Goal: Task Accomplishment & Management: Complete application form

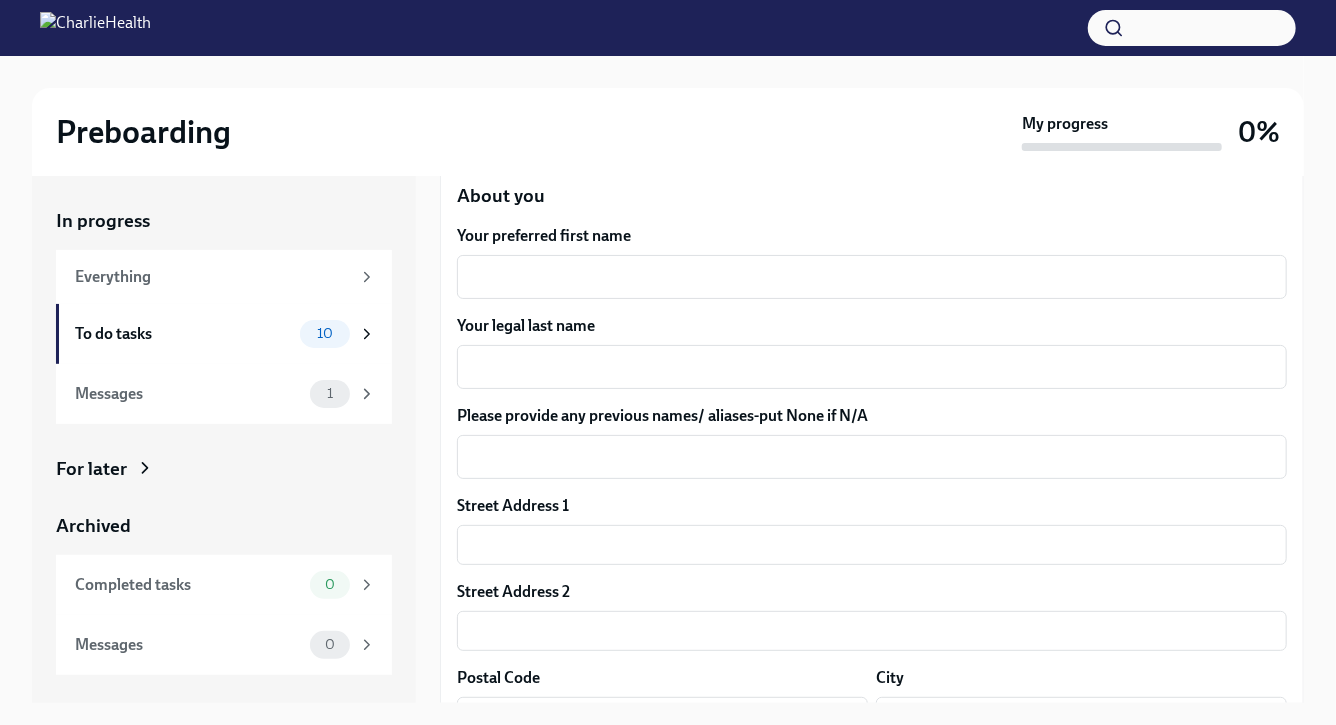
scroll to position [298, 0]
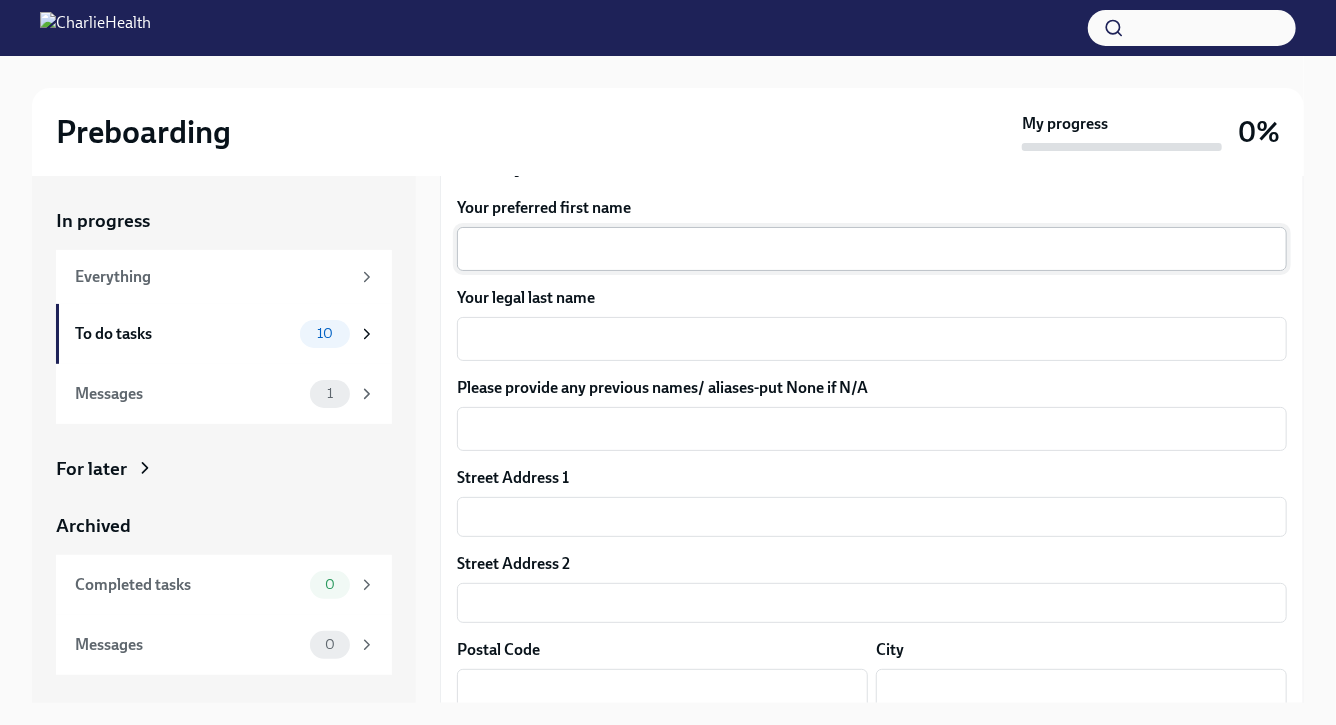
click at [610, 239] on textarea "Your preferred first name" at bounding box center [872, 249] width 806 height 24
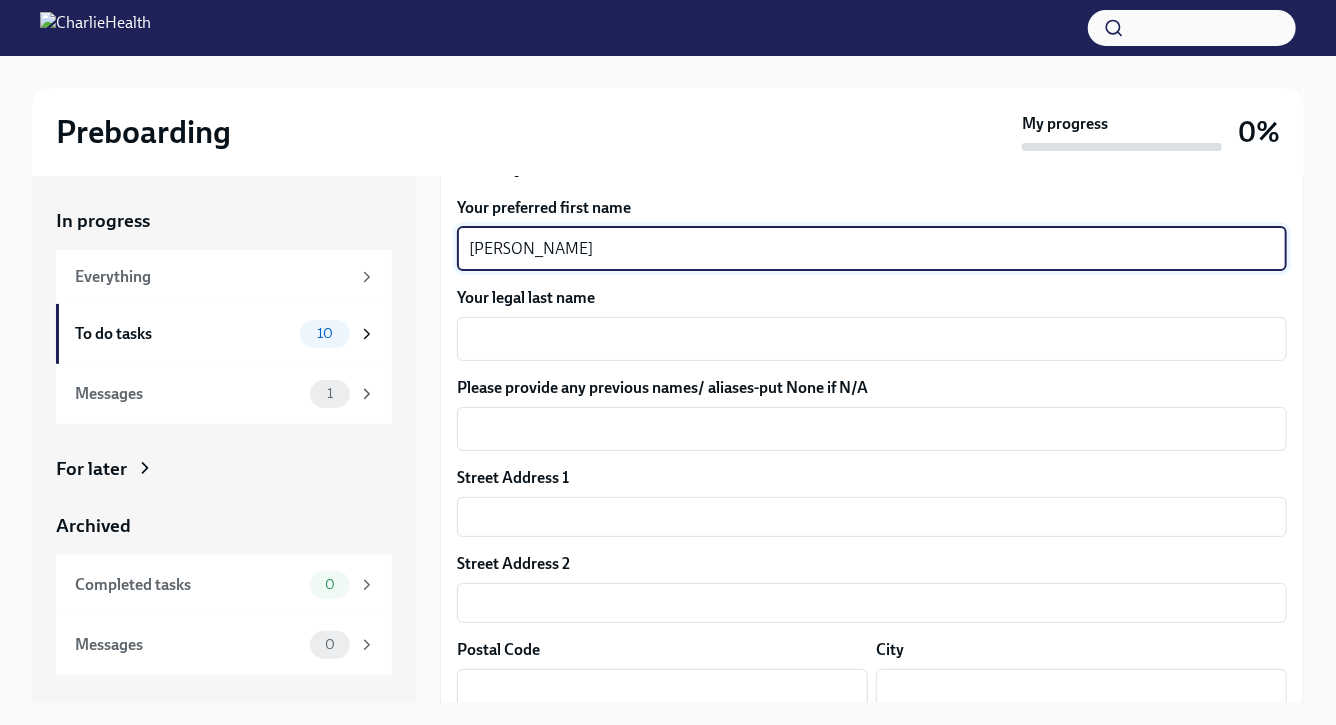
type textarea "[PERSON_NAME]"
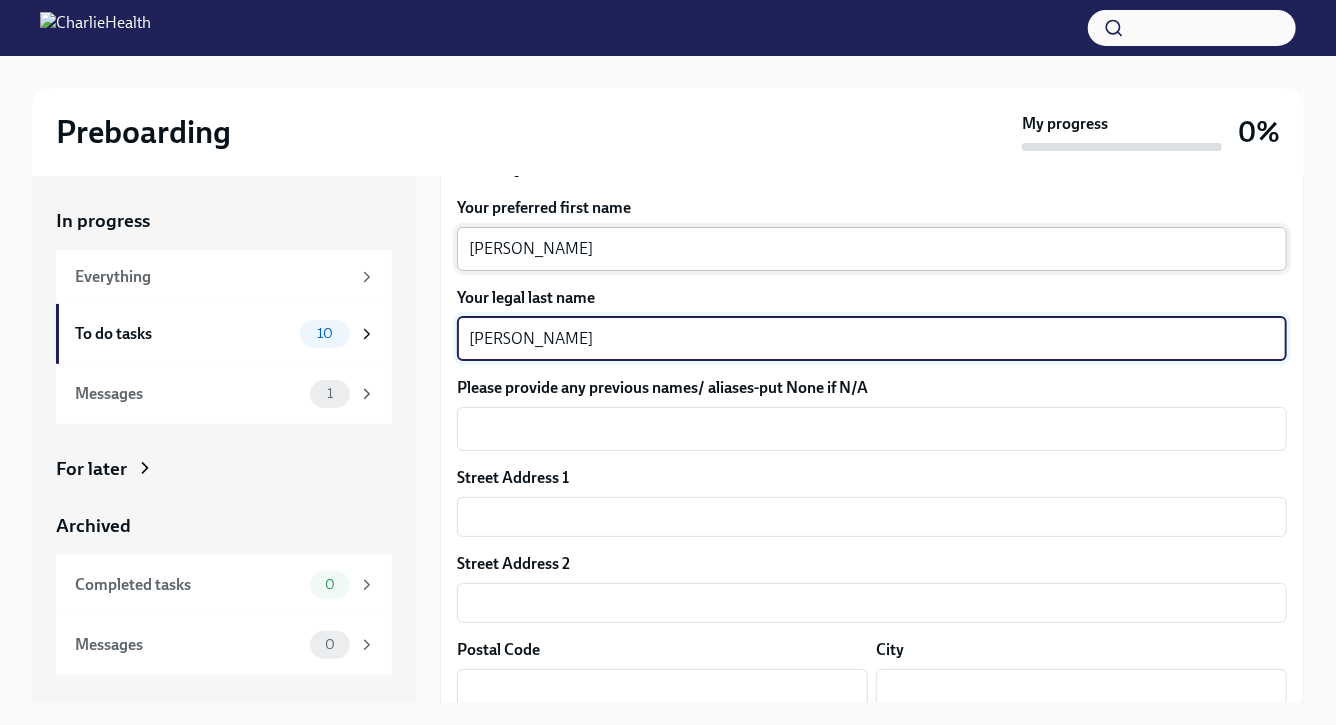
type textarea "[PERSON_NAME]"
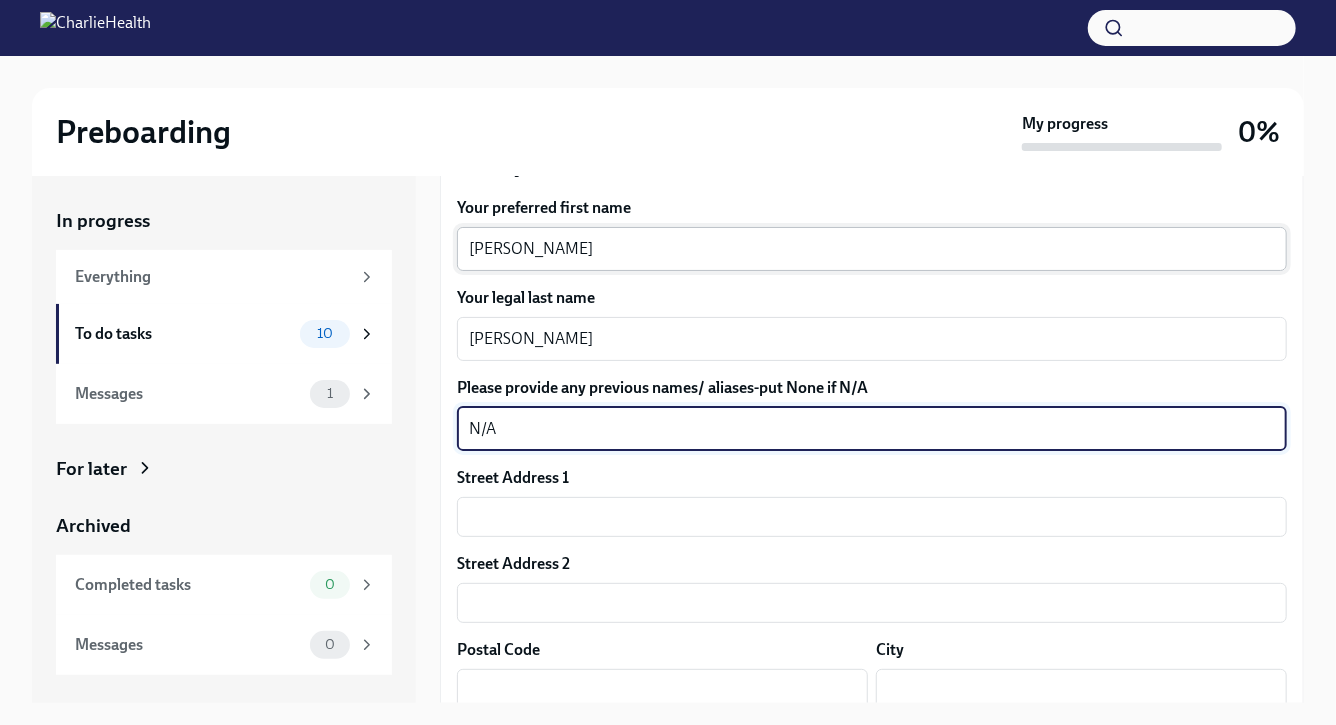
type textarea "N/A"
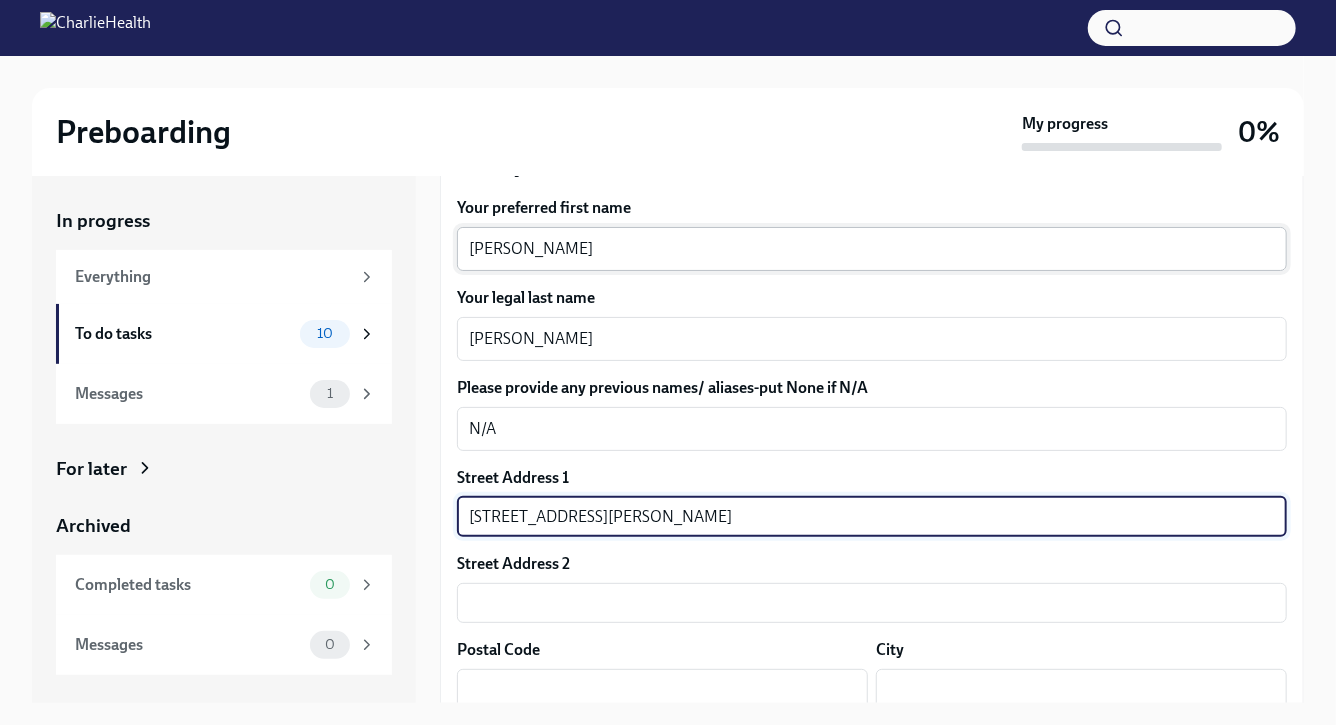
type input "[STREET_ADDRESS][PERSON_NAME]"
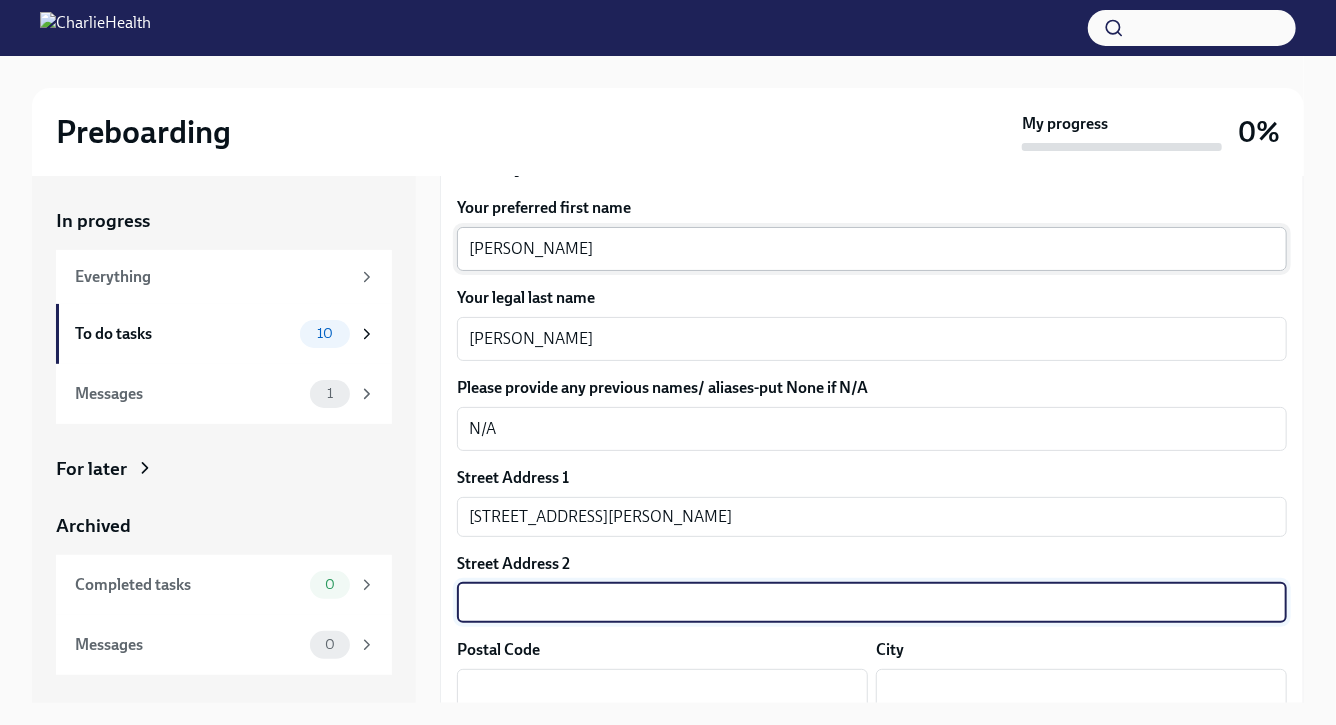
scroll to position [303, 0]
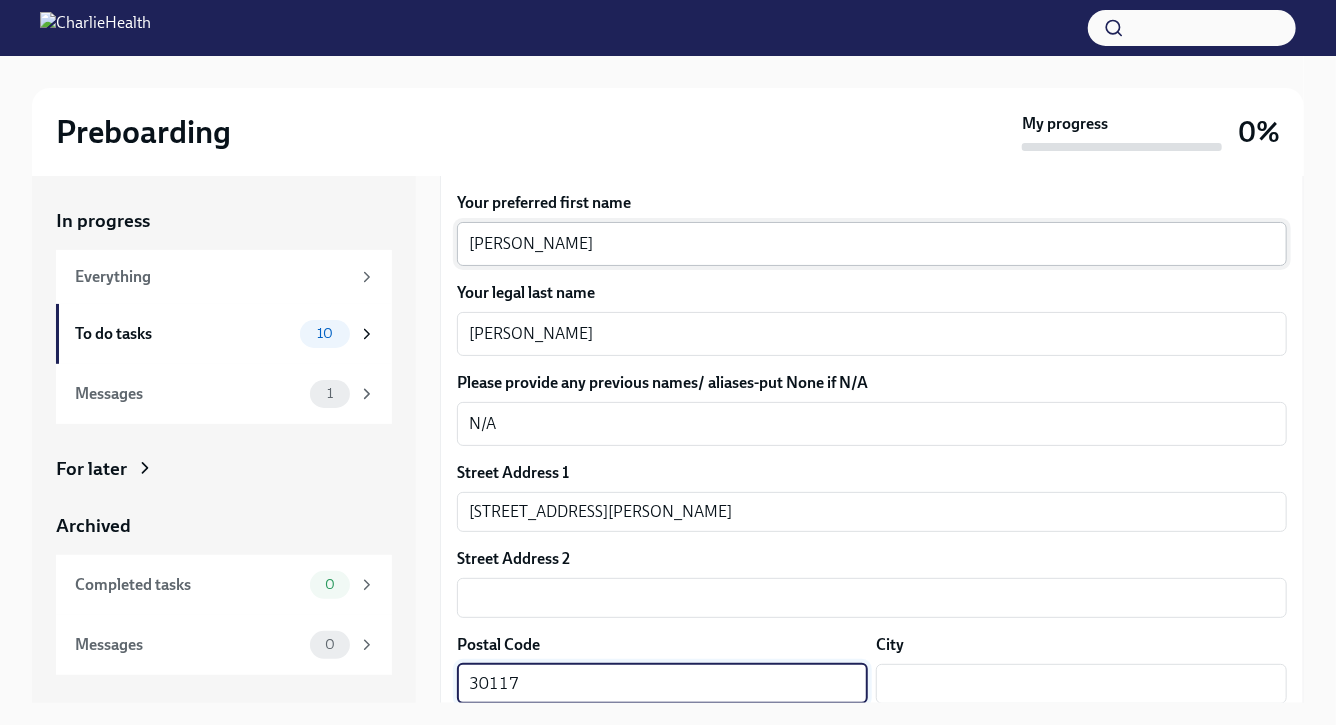
type input "30117"
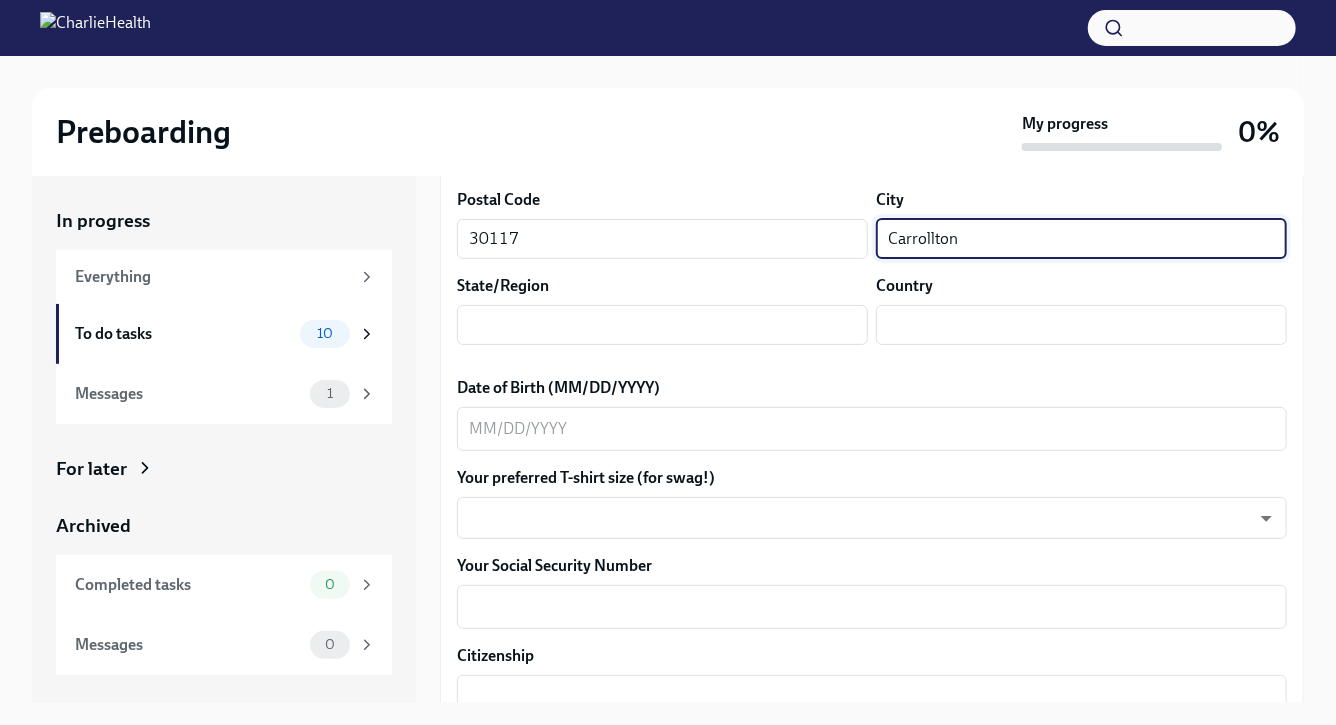
scroll to position [771, 0]
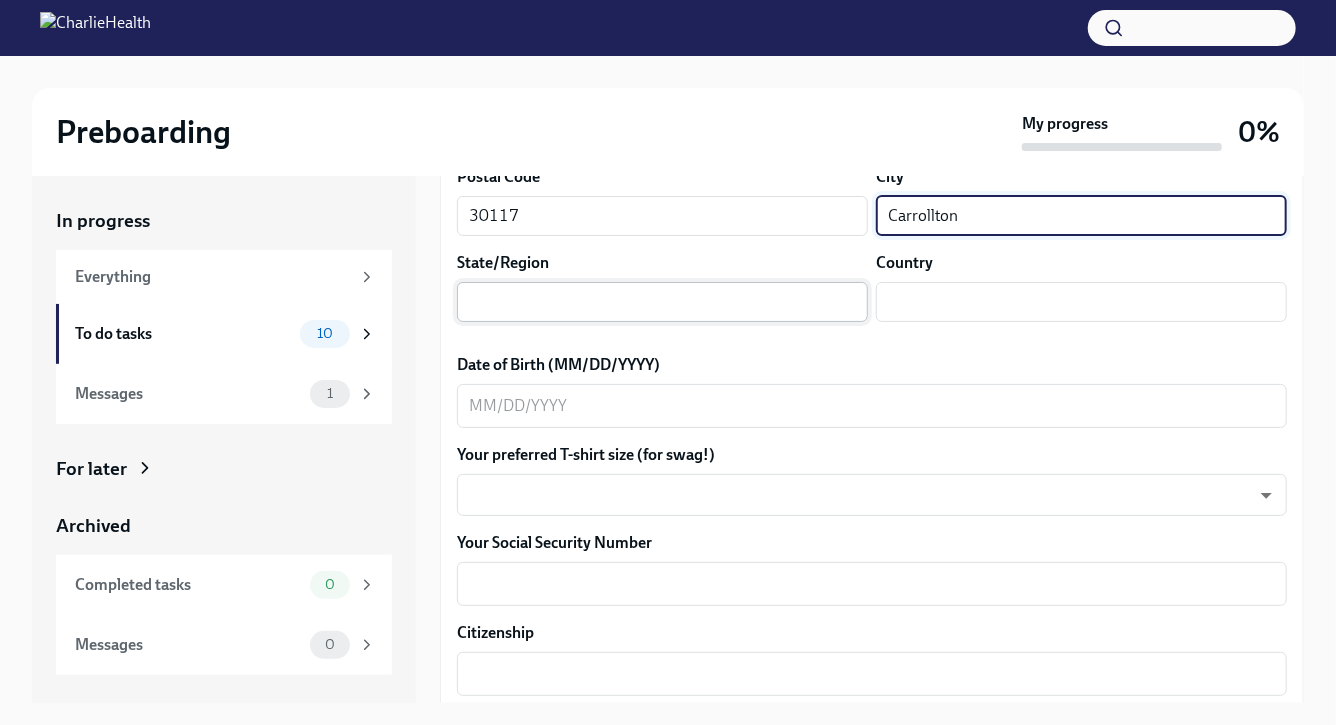
type input "Carrollton"
click at [492, 294] on input "text" at bounding box center [662, 302] width 411 height 40
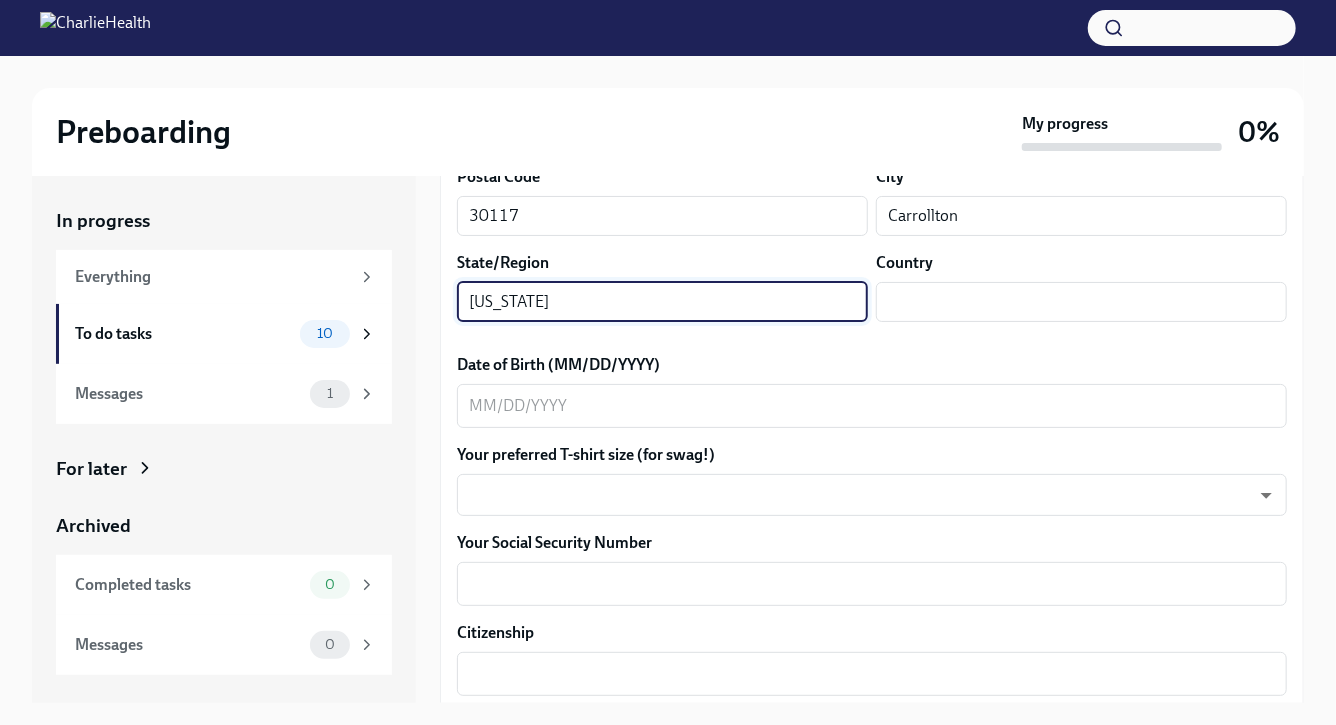
type input "[US_STATE]"
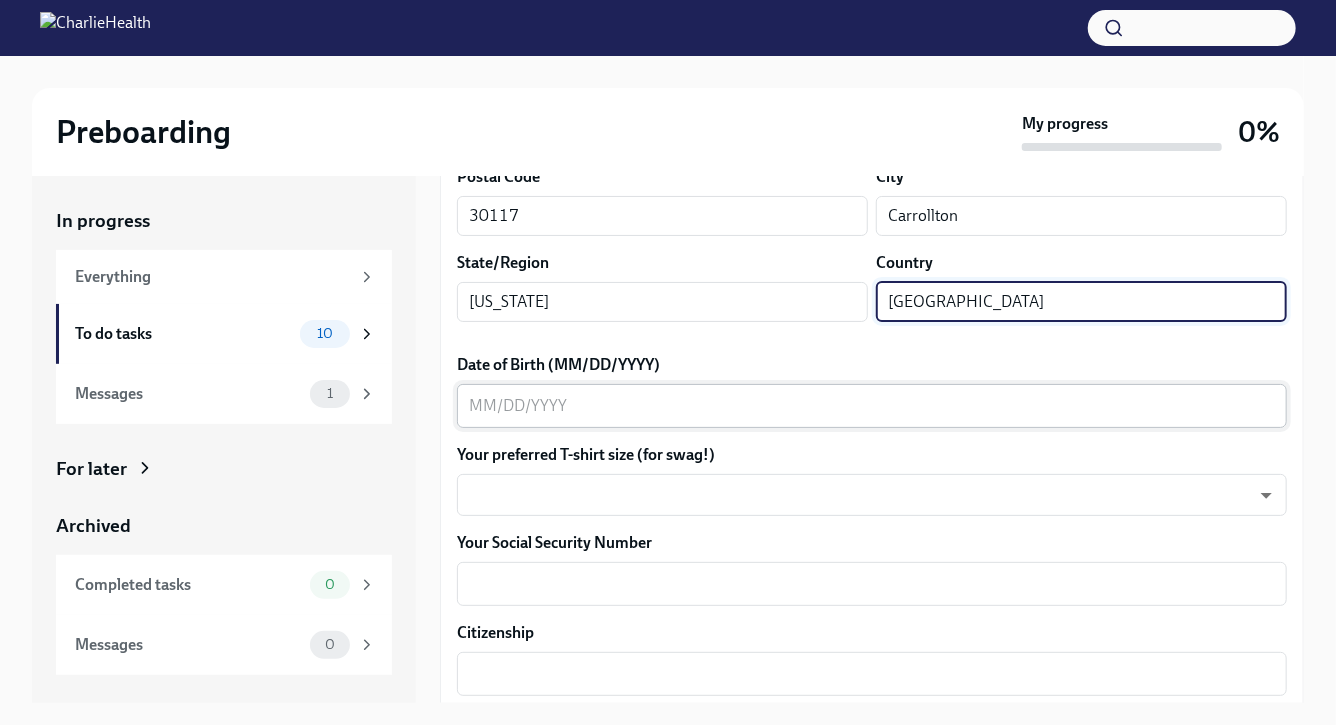
type input "[GEOGRAPHIC_DATA]"
click at [483, 399] on textarea "Date of Birth (MM/DD/YYYY)" at bounding box center [872, 406] width 806 height 24
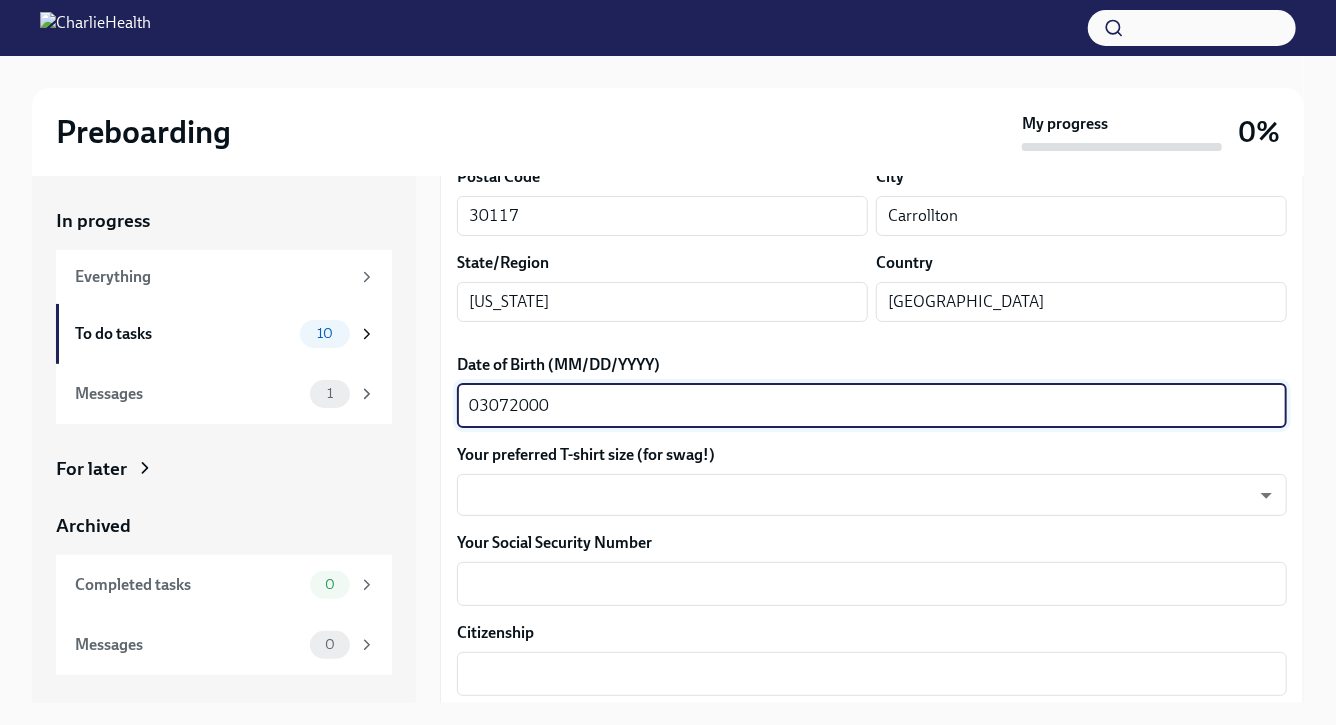
click at [485, 406] on textarea "03072000" at bounding box center [872, 406] width 806 height 24
click at [513, 404] on textarea "03/072000" at bounding box center [872, 406] width 806 height 24
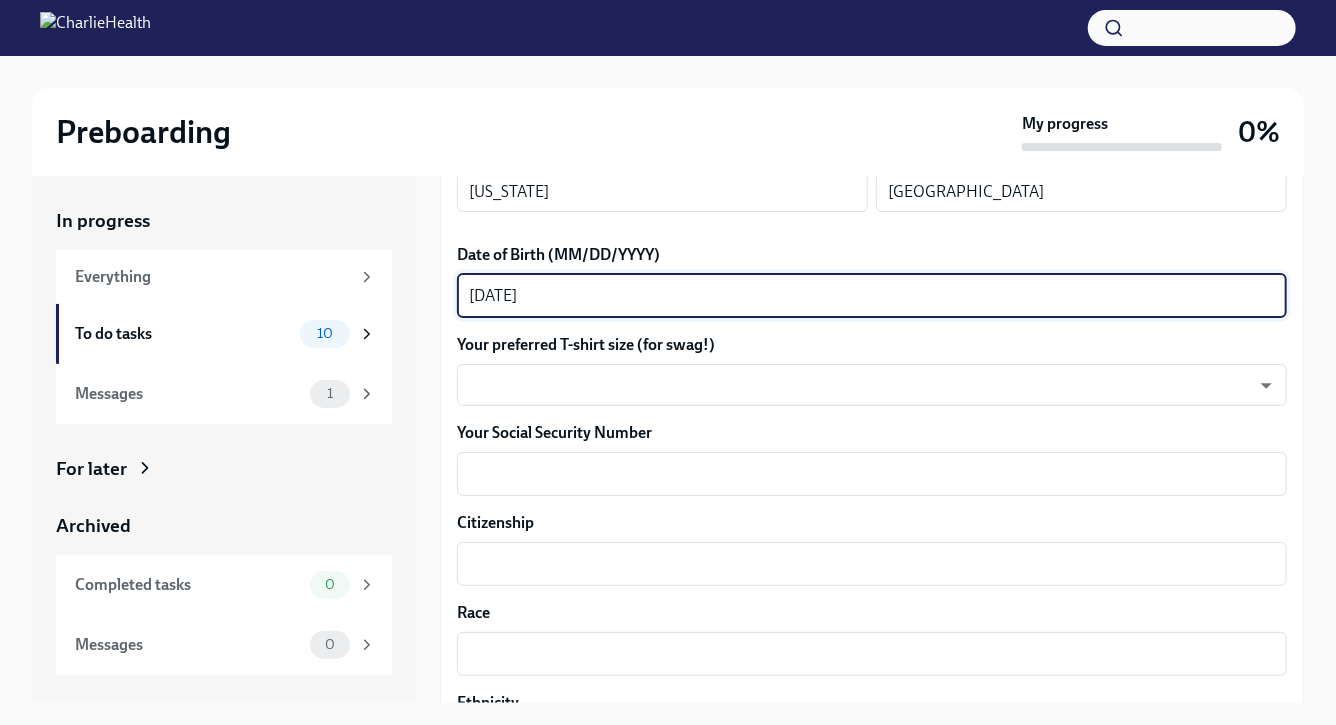
scroll to position [883, 0]
type textarea "[DATE]"
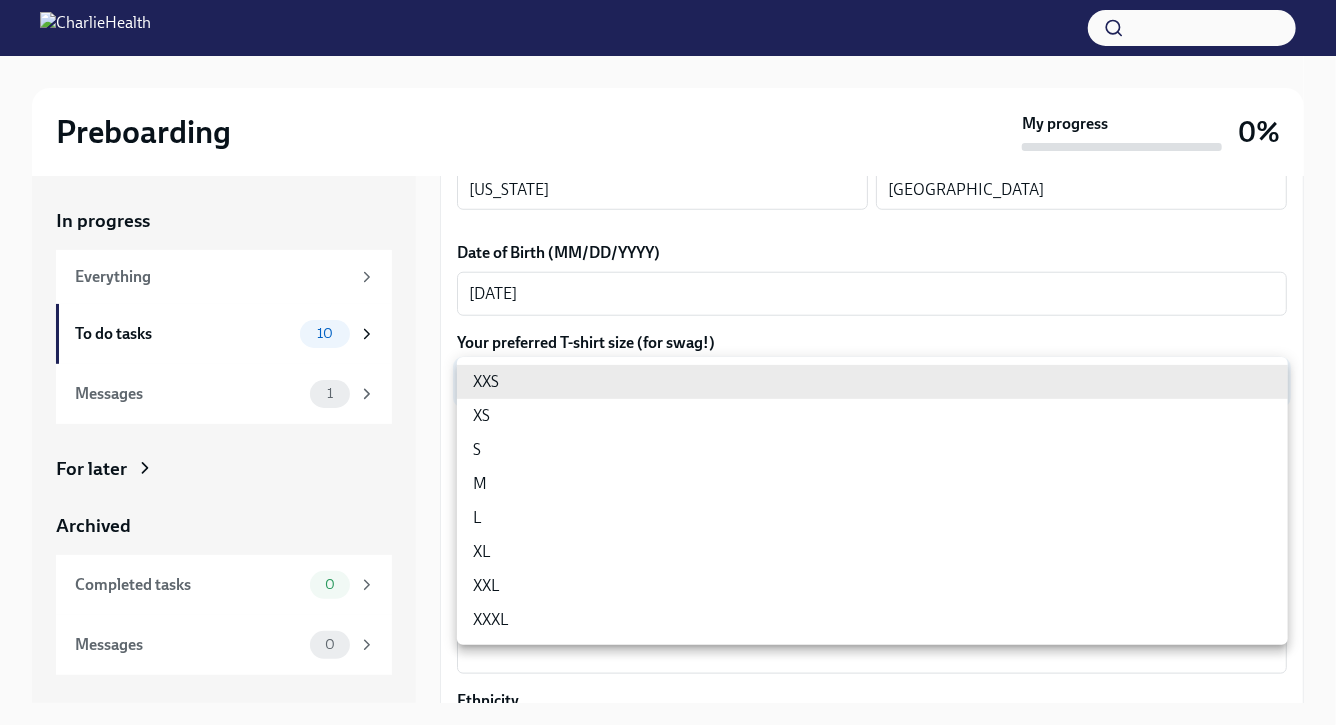
click at [580, 393] on body "Preboarding My progress 0% In progress Everything To do tasks 10 Messages 1 For…" at bounding box center [668, 379] width 1336 height 759
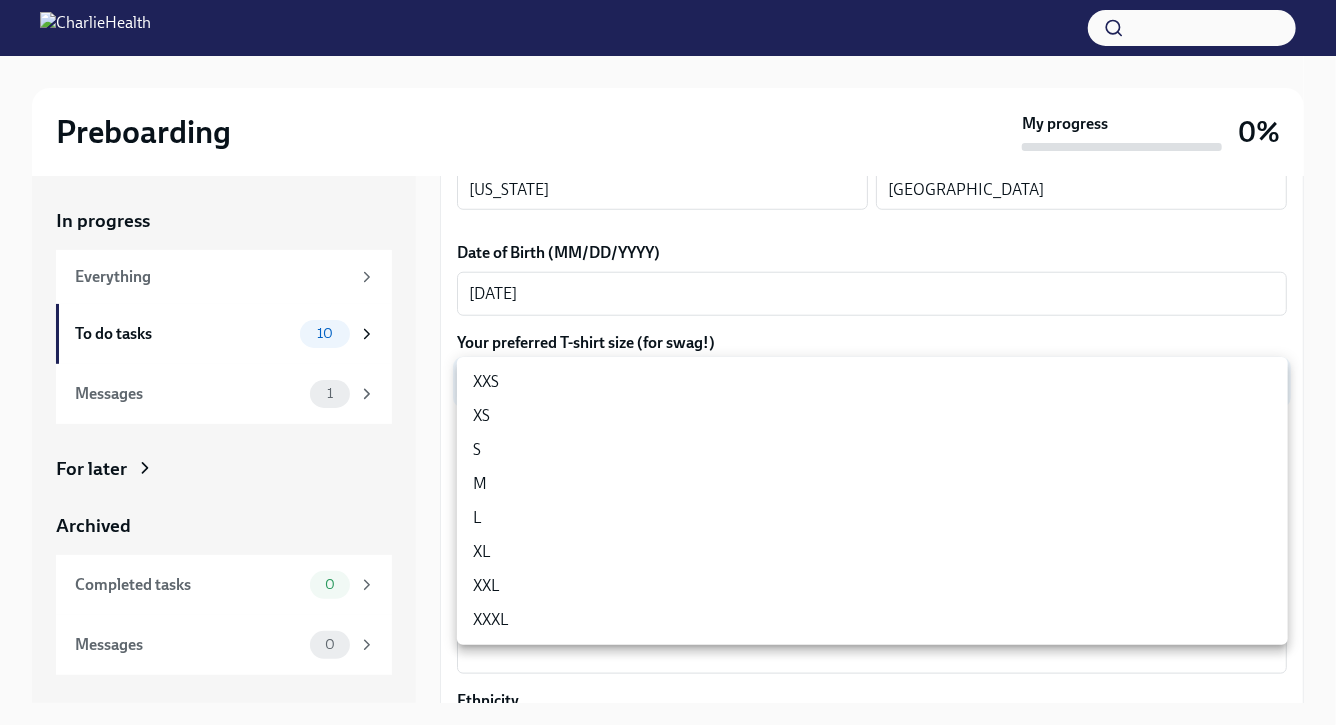
click at [541, 545] on li "XL" at bounding box center [872, 552] width 831 height 34
type input "tefiUEqpP"
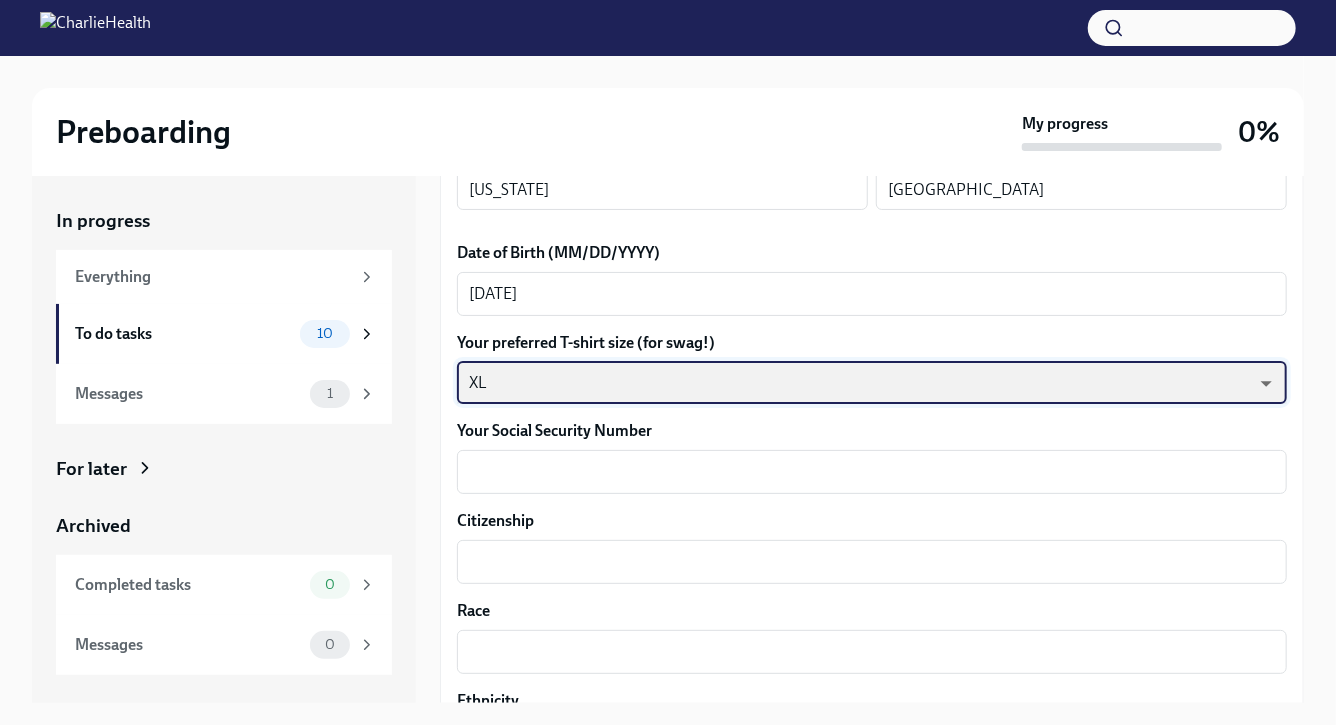
scroll to position [980, 0]
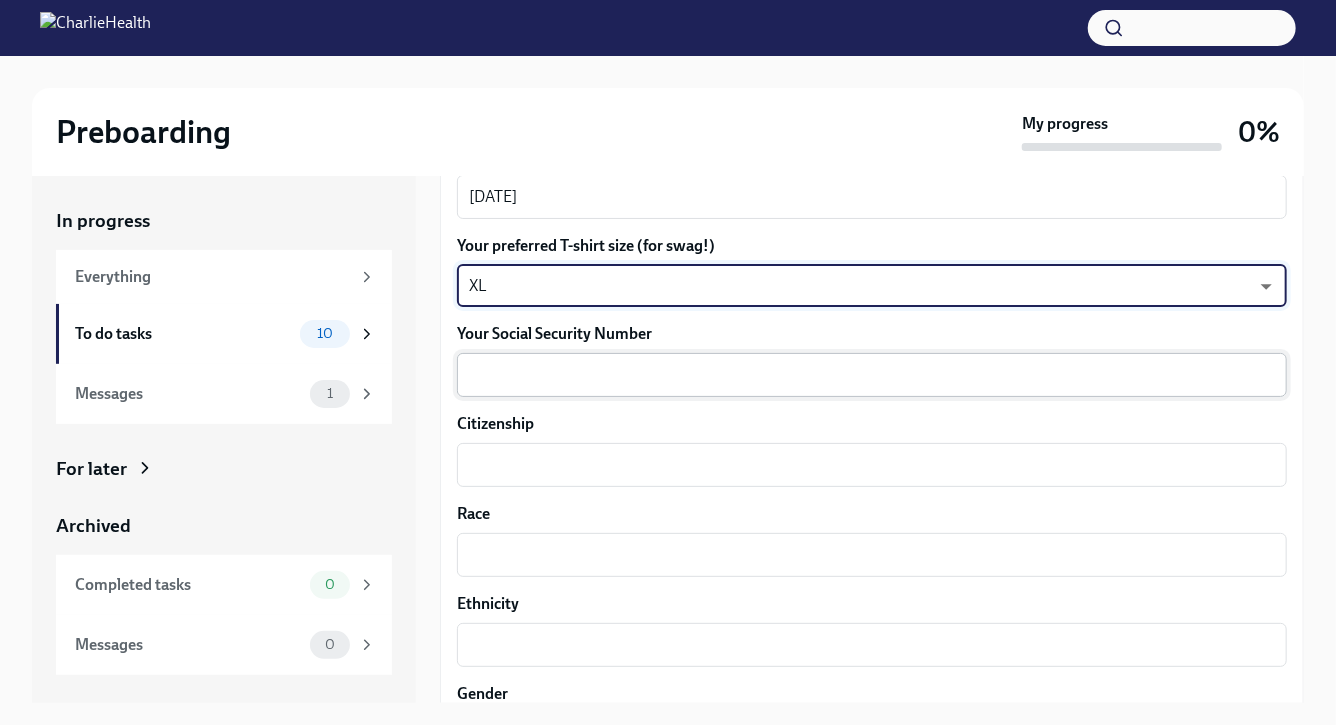
click at [538, 376] on textarea "Your Social Security Number" at bounding box center [872, 375] width 806 height 24
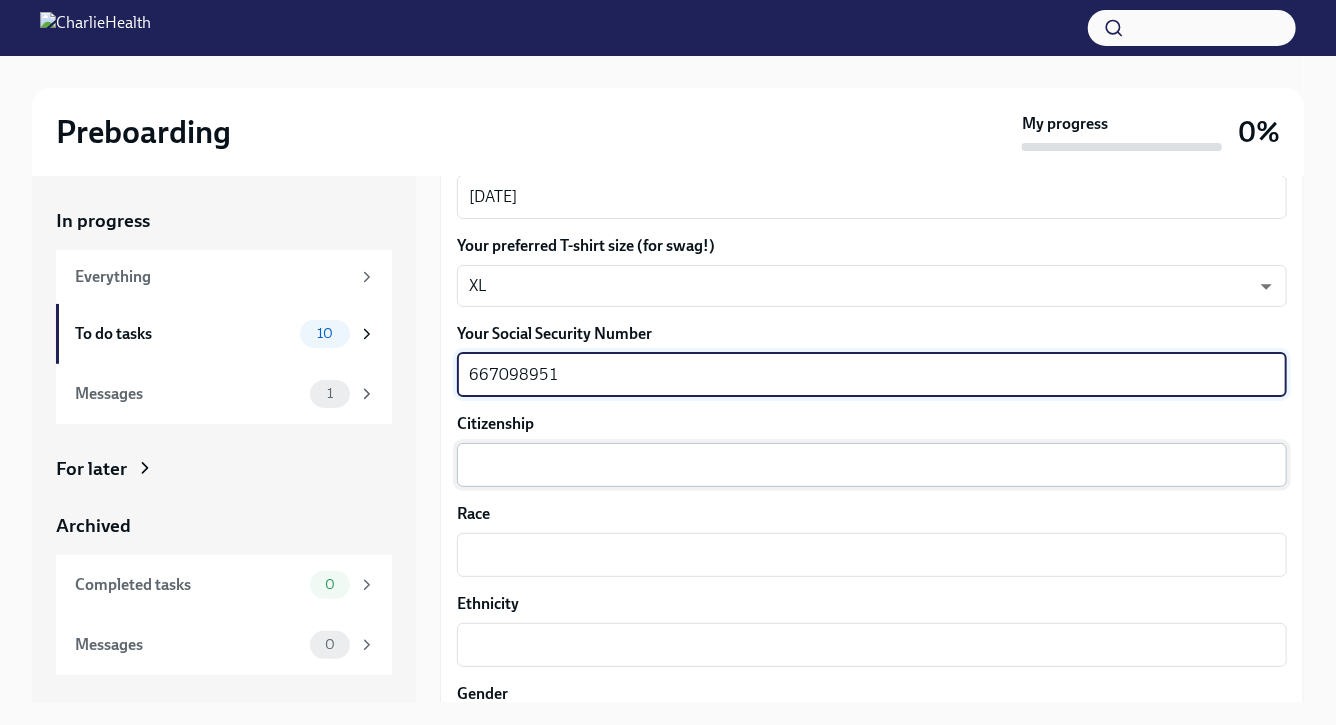
type textarea "667098951"
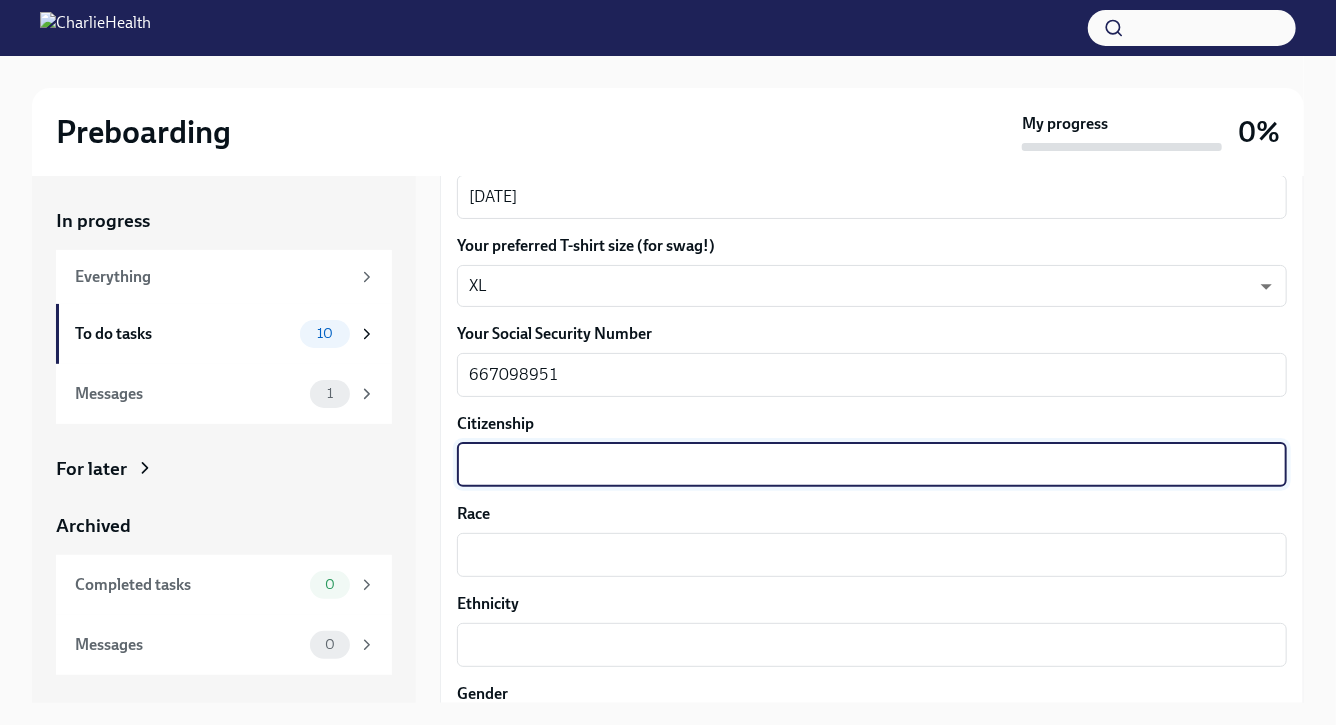
click at [520, 464] on textarea "Citizenship" at bounding box center [872, 465] width 806 height 24
type textarea "U.S. Citizen"
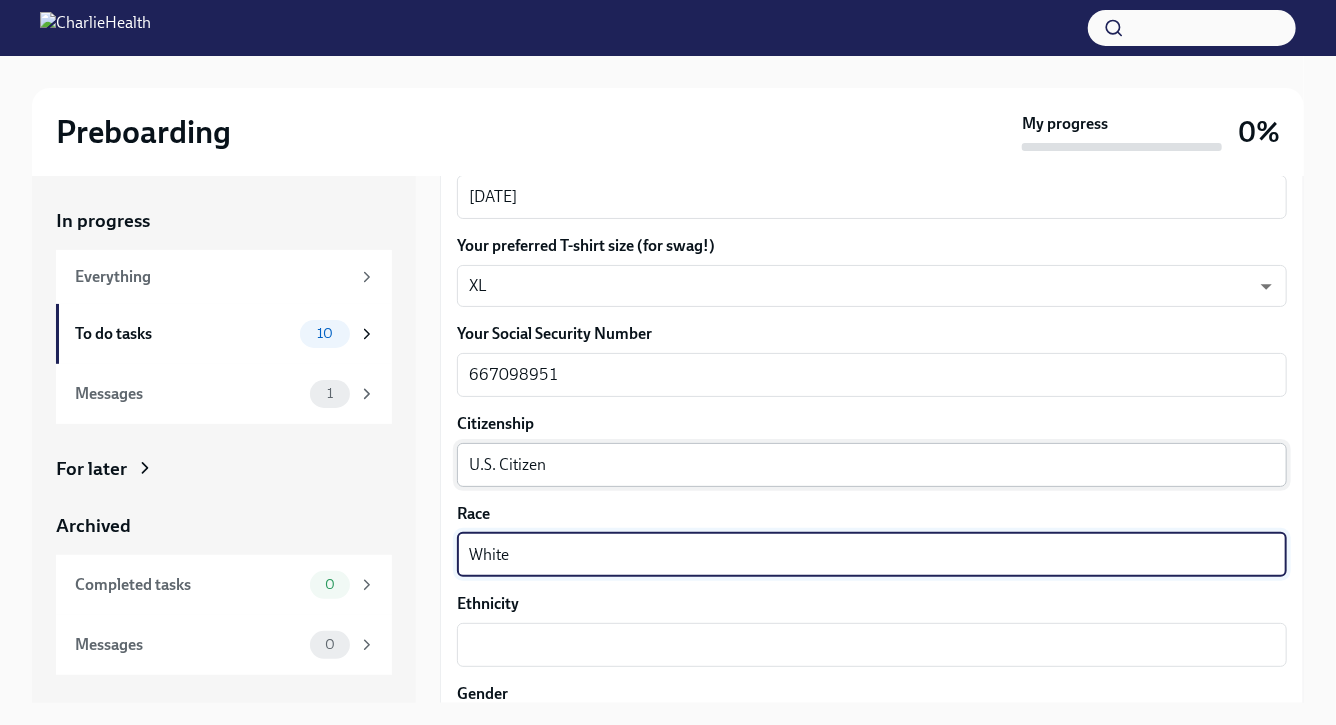
type textarea "White"
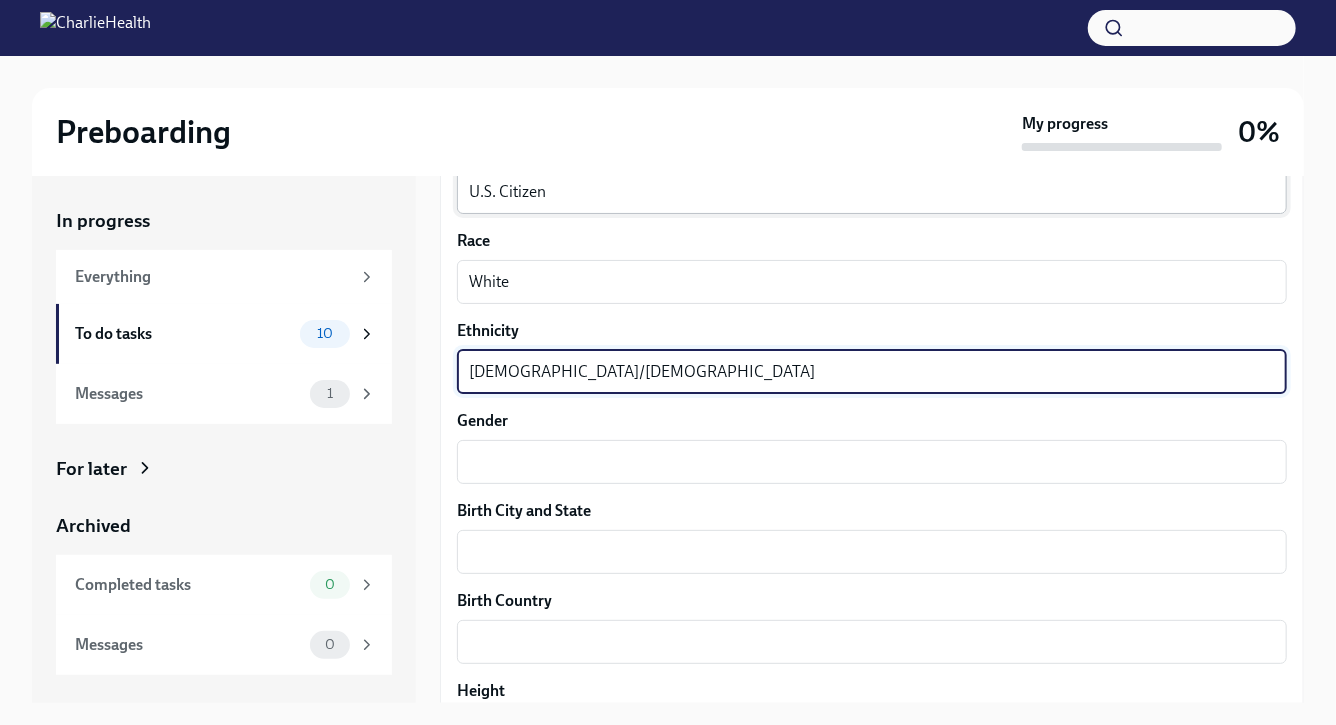
scroll to position [1254, 0]
type textarea "[DEMOGRAPHIC_DATA]/[DEMOGRAPHIC_DATA]"
click at [485, 458] on textarea "Gender" at bounding box center [872, 461] width 806 height 24
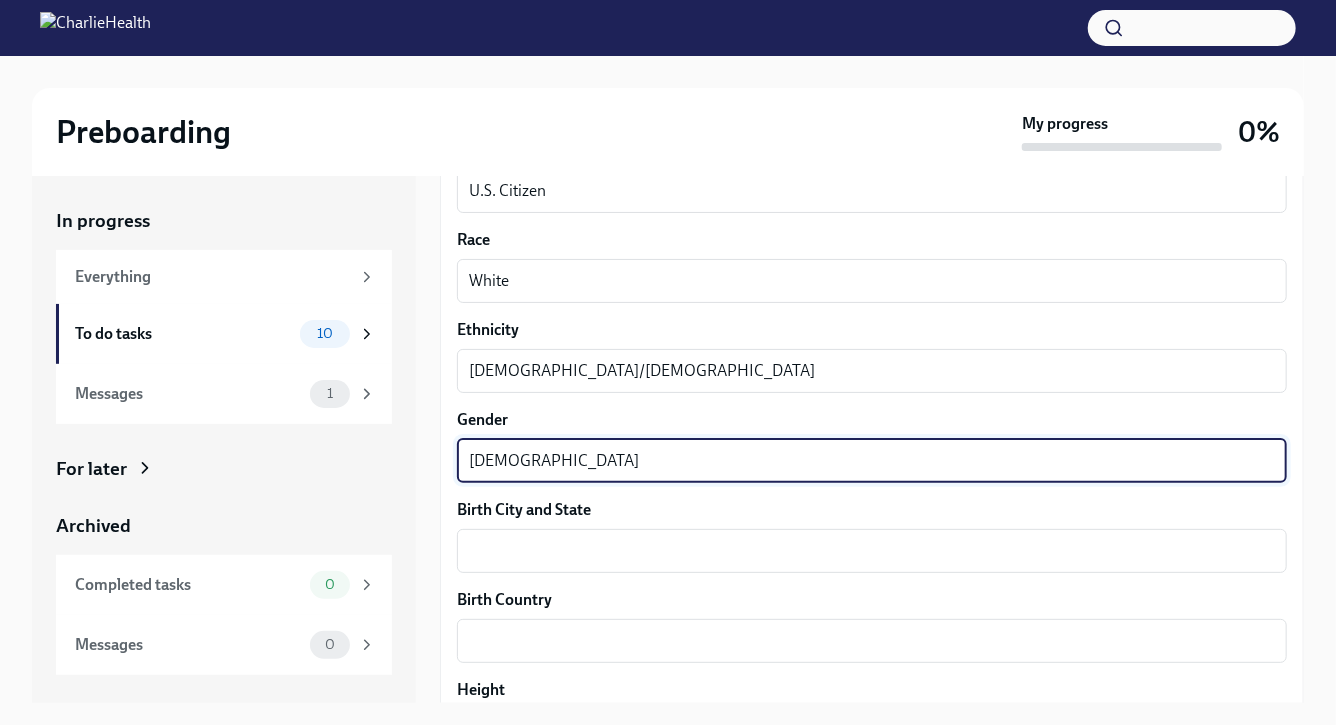
type textarea "[DEMOGRAPHIC_DATA]"
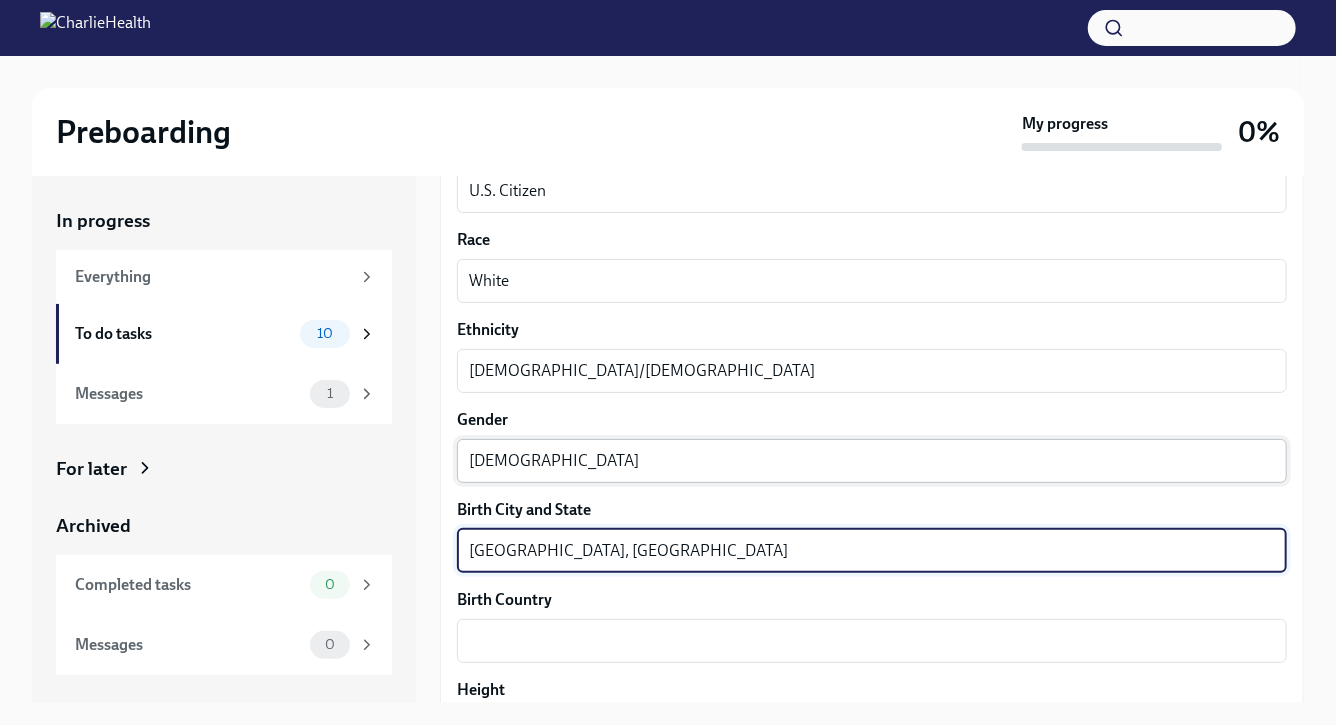
type textarea "[GEOGRAPHIC_DATA], [GEOGRAPHIC_DATA]"
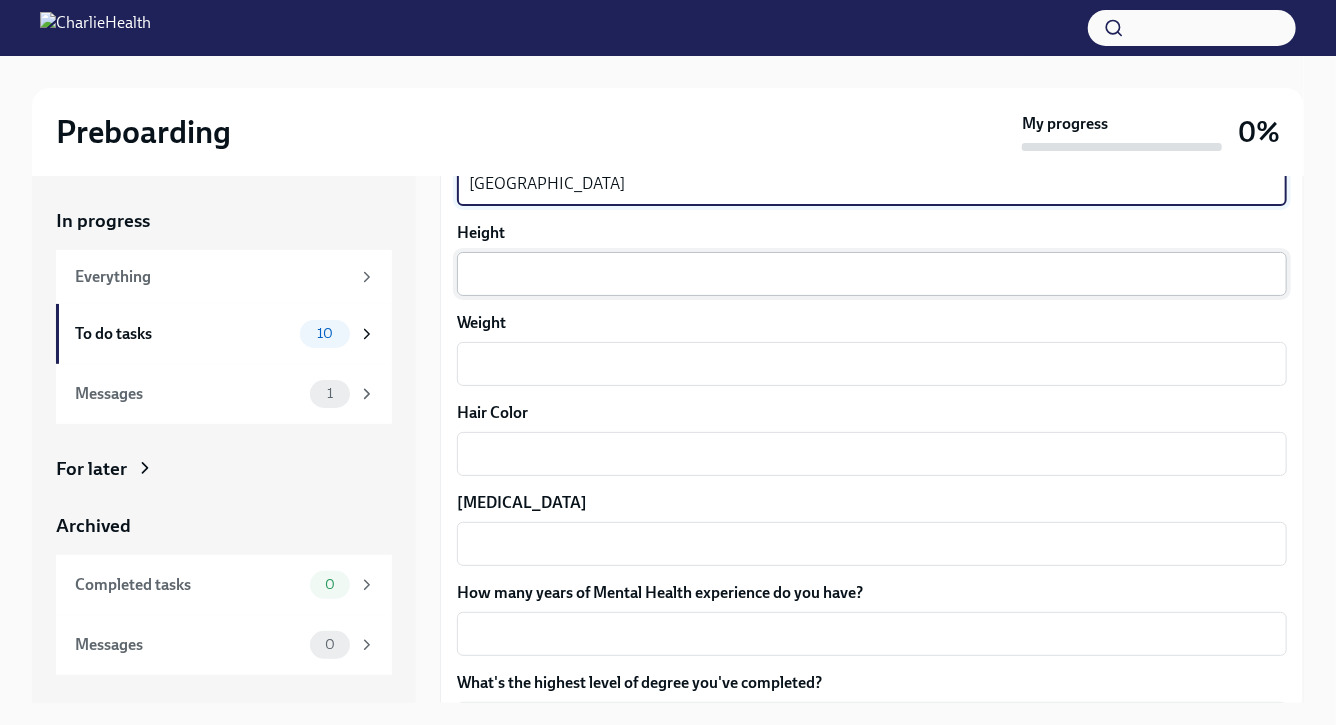
scroll to position [1712, 0]
type textarea "[GEOGRAPHIC_DATA]"
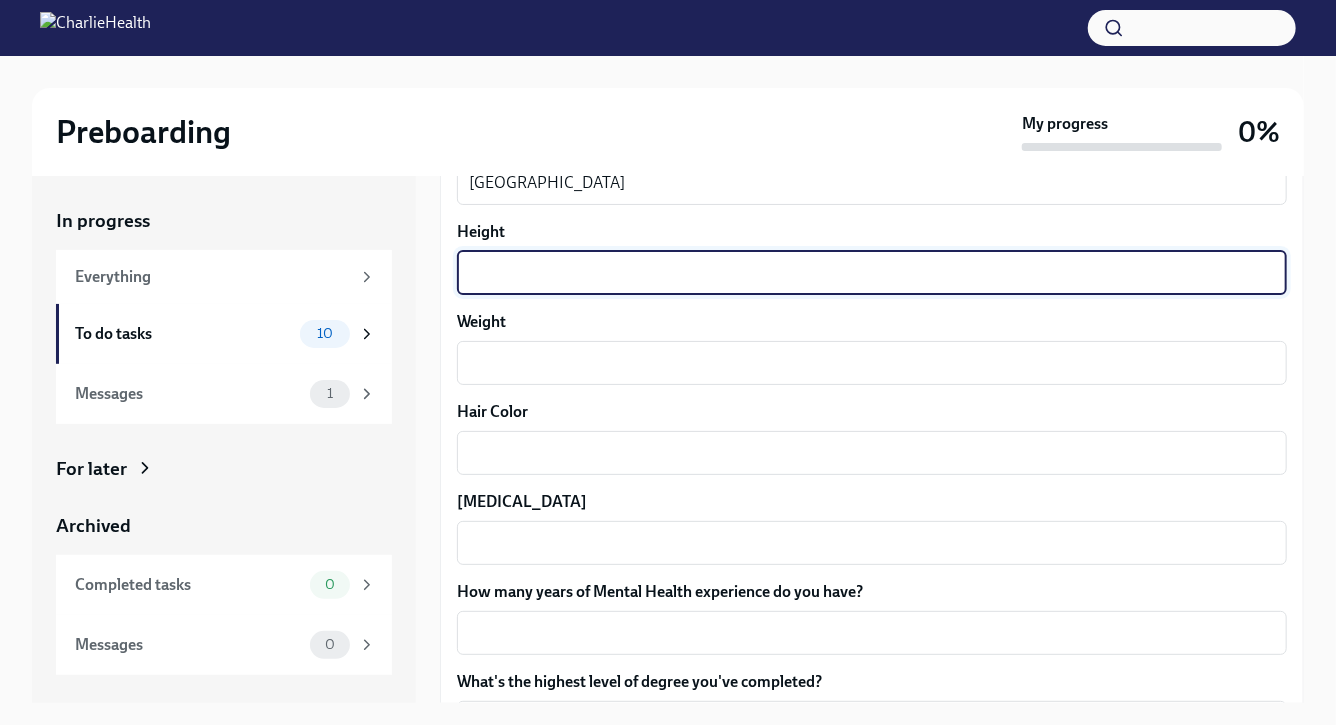
click at [517, 283] on textarea "Height" at bounding box center [872, 273] width 806 height 24
type textarea "5'6""
click at [528, 365] on textarea "Weight" at bounding box center [872, 363] width 806 height 24
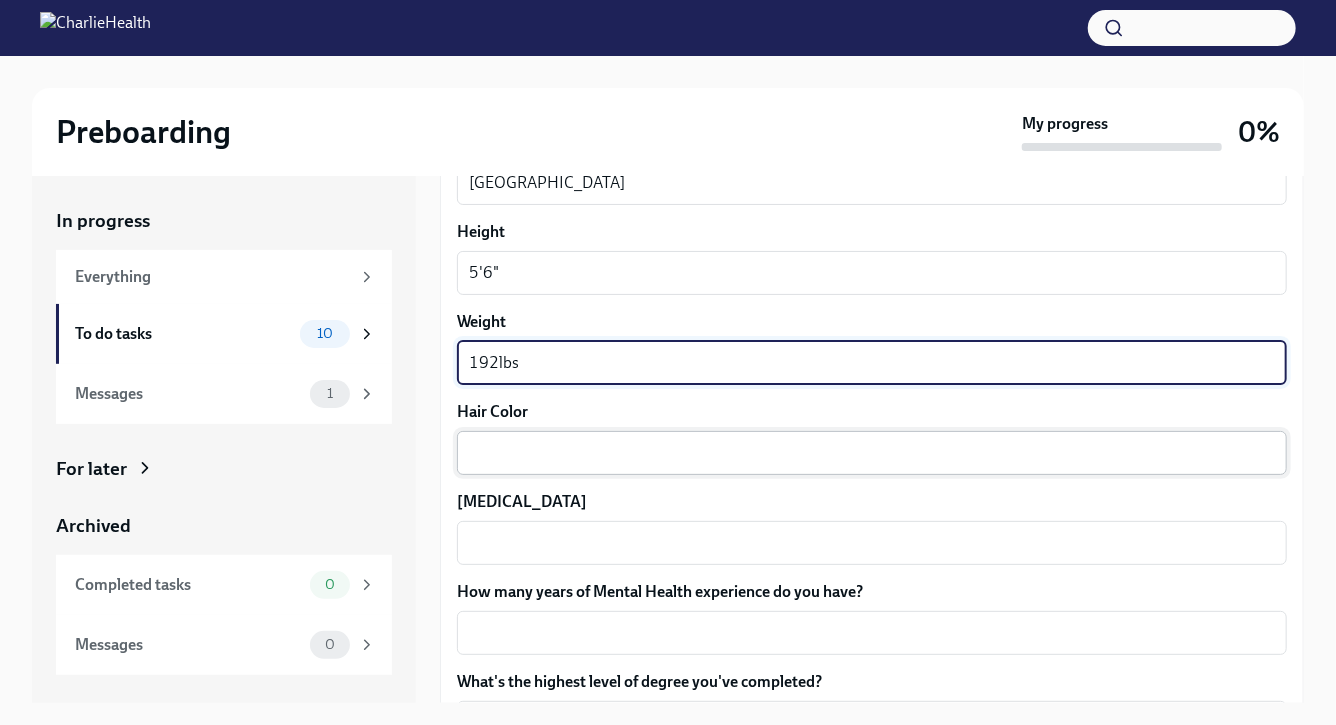
type textarea "192lbs"
click at [536, 453] on textarea "Hair Color" at bounding box center [872, 453] width 806 height 24
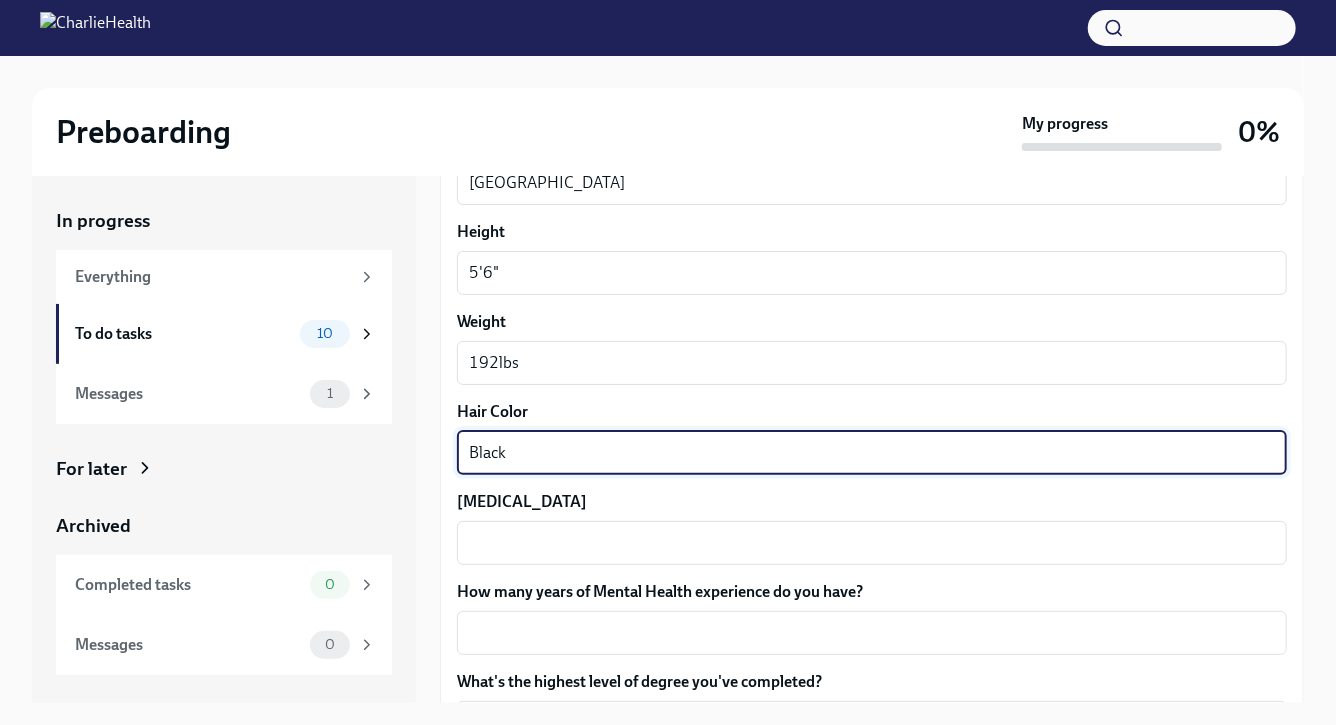
type textarea "Black"
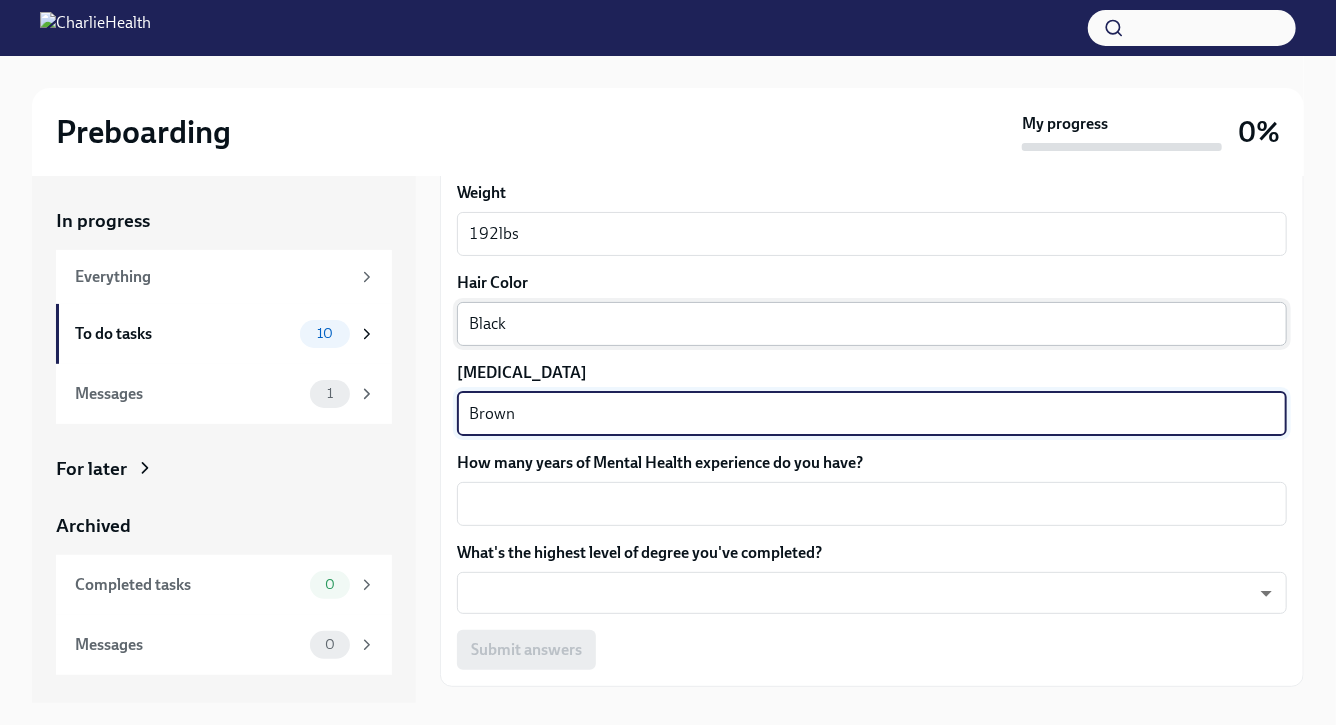
scroll to position [1857, 0]
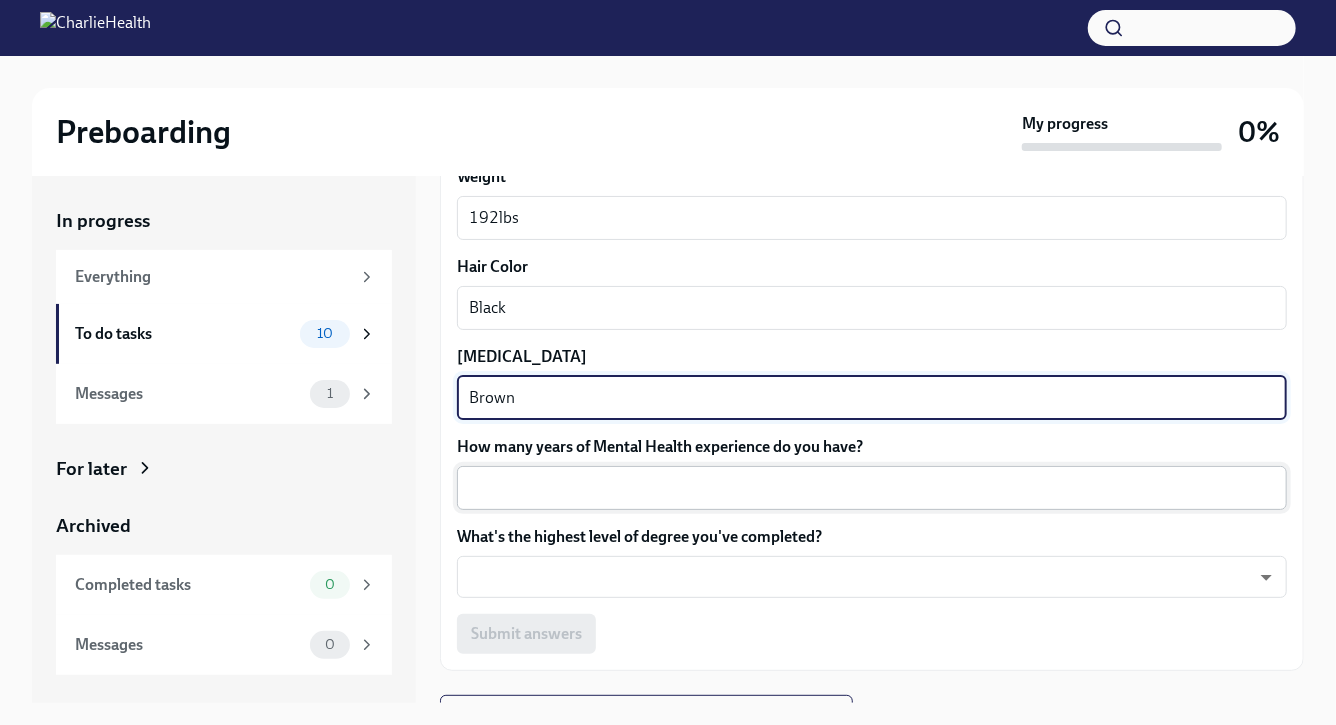
type textarea "Brown"
click at [570, 487] on textarea "How many years of Mental Health experience do you have?" at bounding box center [872, 488] width 806 height 24
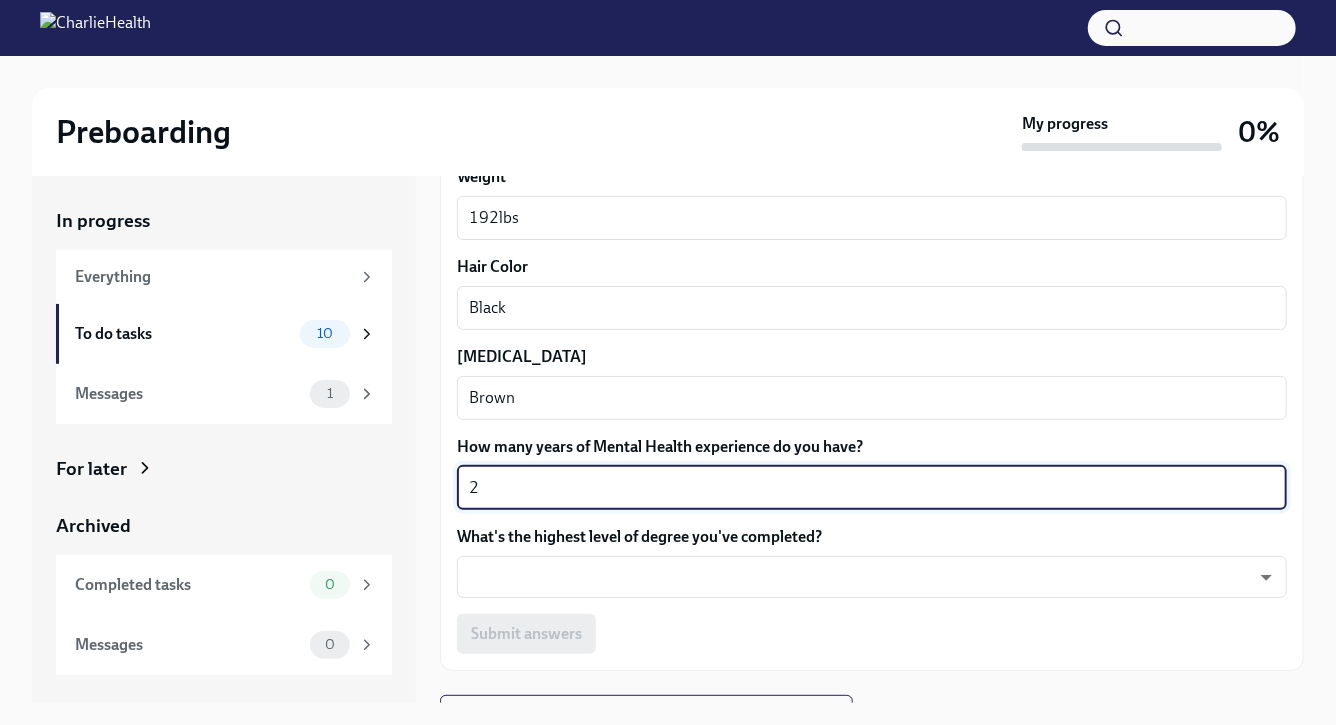
scroll to position [1888, 0]
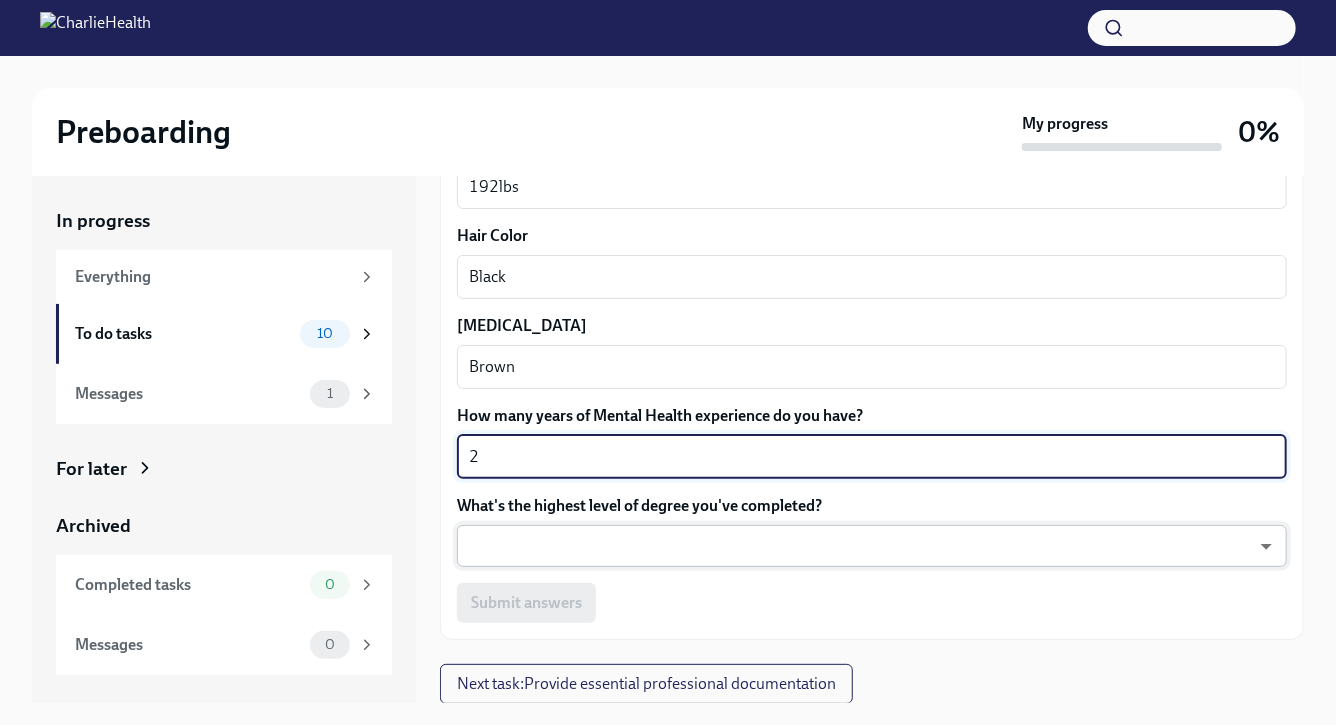
type textarea "2"
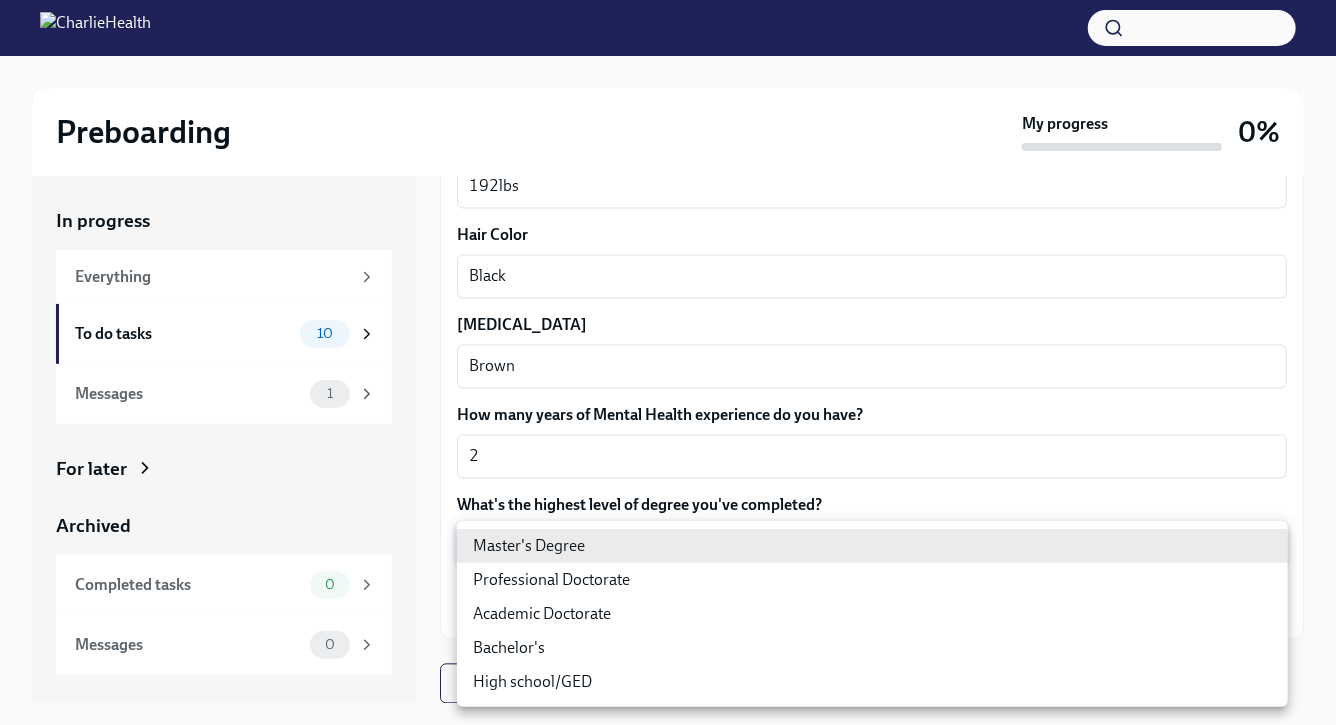
click at [593, 528] on body "Preboarding My progress 0% In progress Everything To do tasks 10 Messages 1 For…" at bounding box center [668, 379] width 1336 height 759
click at [593, 528] on ul "Master's Degree Professional Doctorate Academic Doctorate Bachelor's High schoo…" at bounding box center [872, 614] width 831 height 186
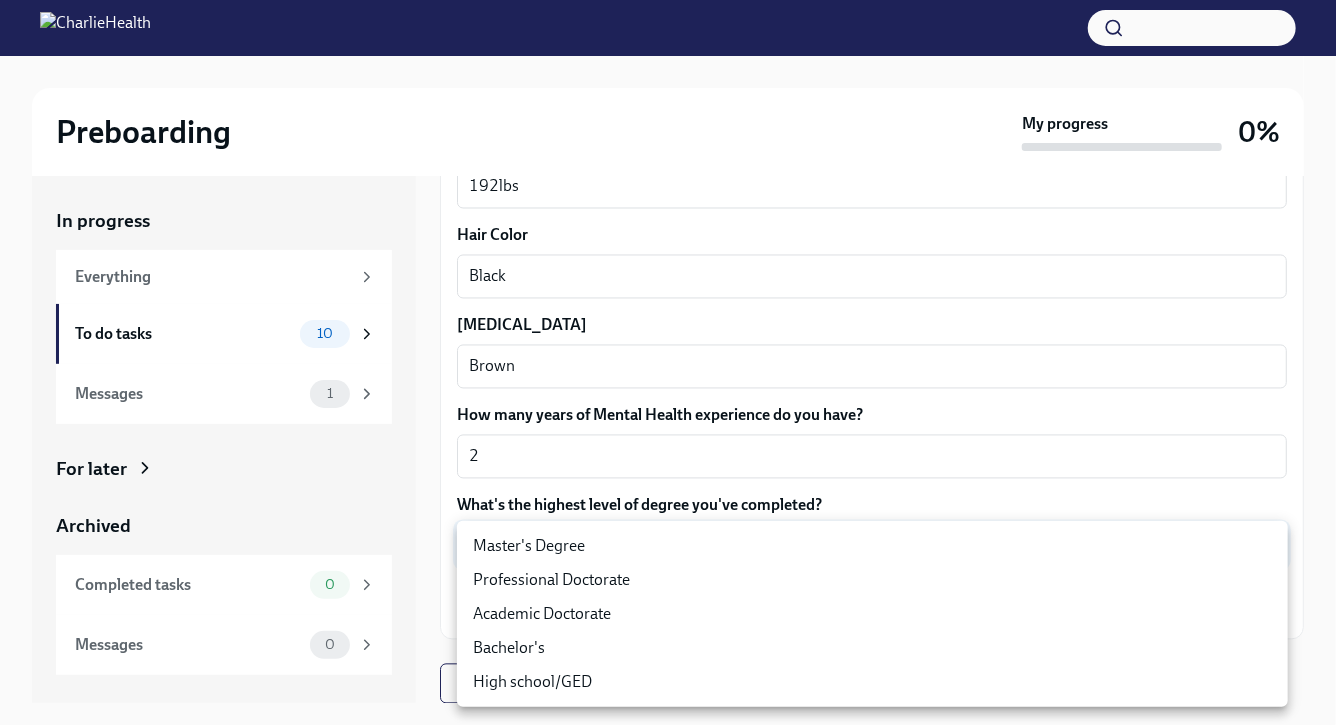
click at [568, 547] on li "Master's Degree" at bounding box center [872, 546] width 831 height 34
type input "2vBr-ghkD"
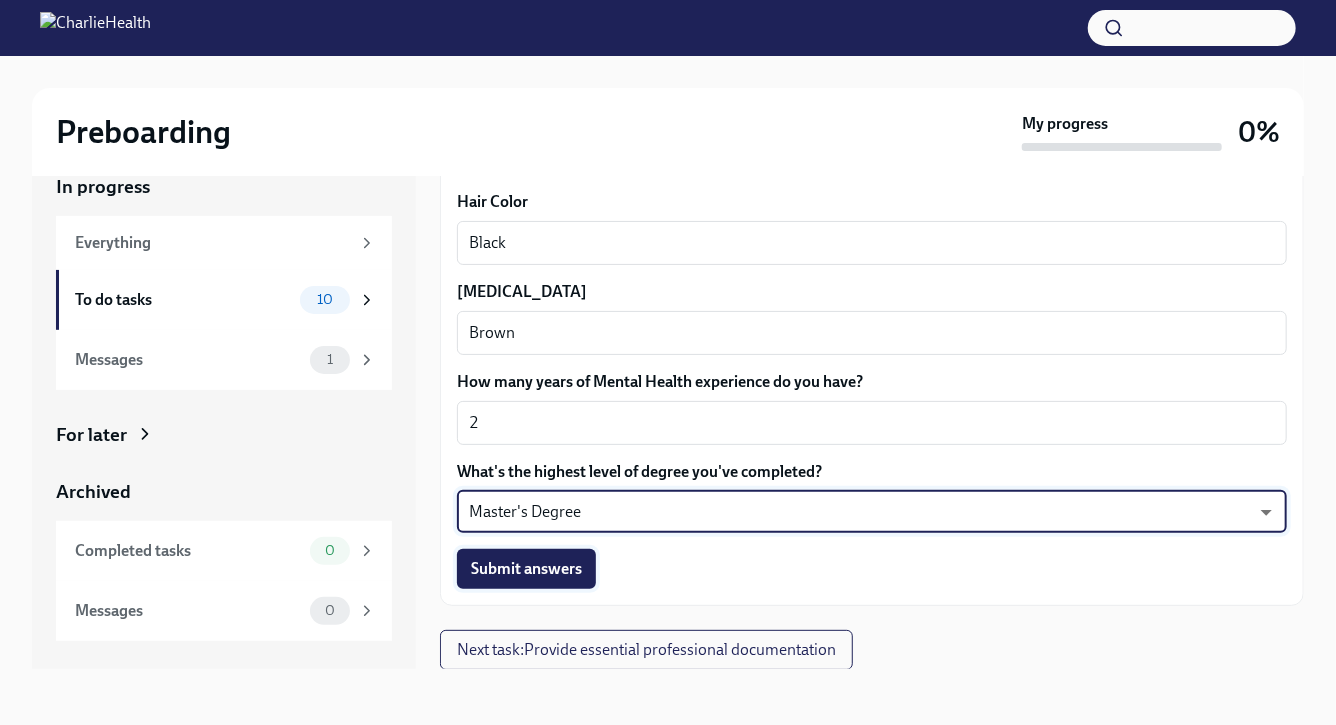
click at [569, 580] on button "Submit answers" at bounding box center [526, 569] width 139 height 40
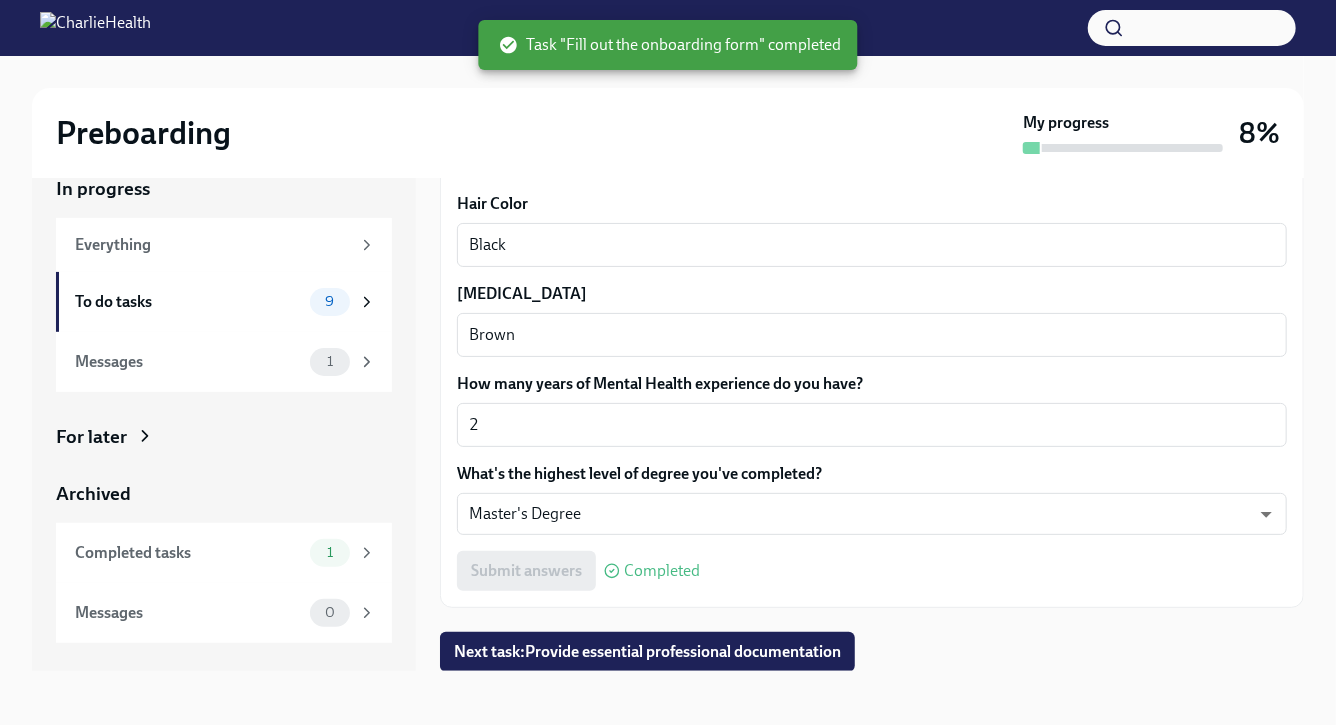
scroll to position [35, 0]
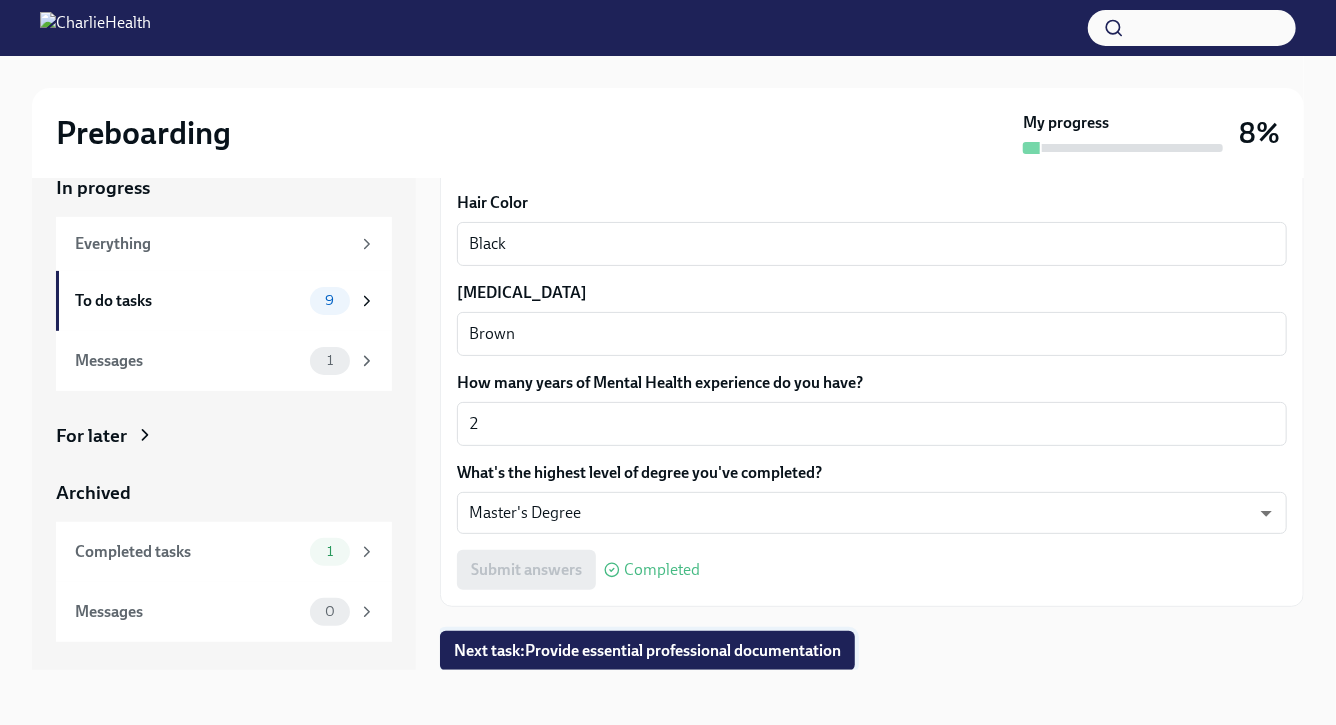
click at [813, 666] on button "Next task : Provide essential professional documentation" at bounding box center [647, 651] width 415 height 40
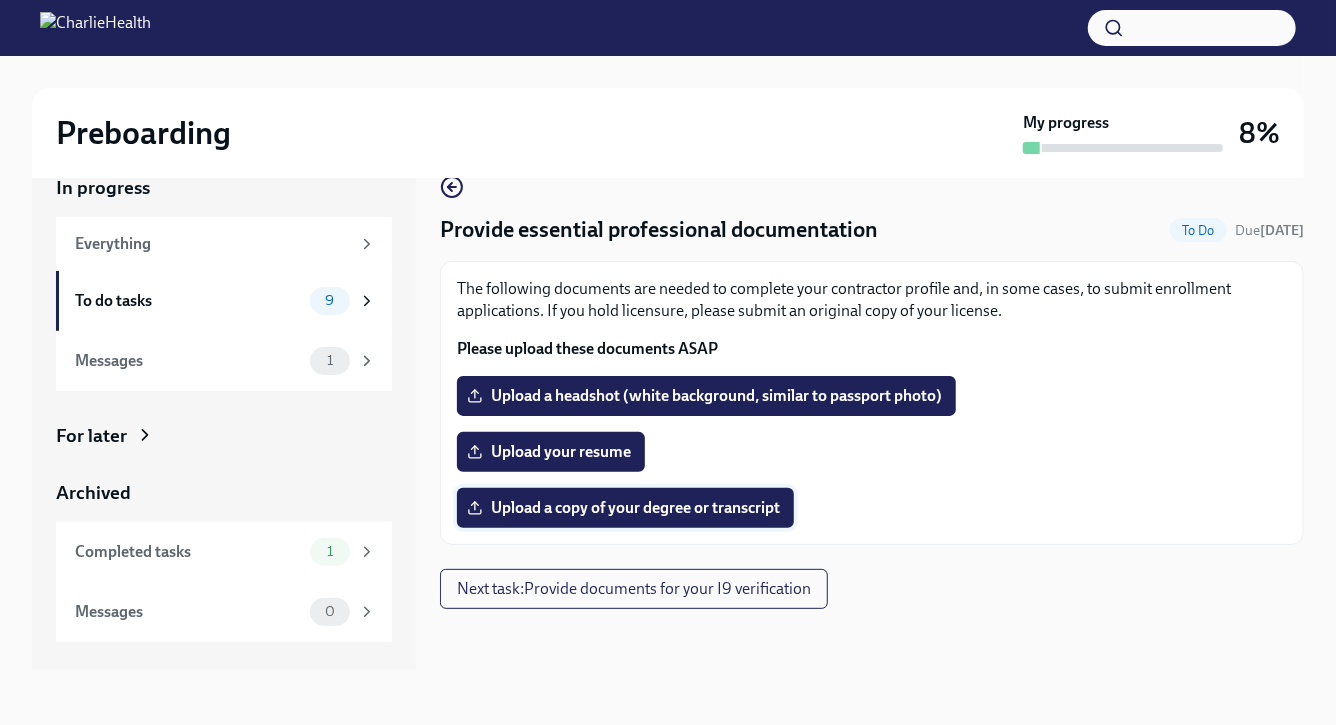
click at [762, 516] on span "Upload a copy of your degree or transcript" at bounding box center [625, 508] width 309 height 20
click at [0, 0] on input "Upload a copy of your degree or transcript" at bounding box center [0, 0] width 0 height 0
click at [592, 466] on label "Upload your resume" at bounding box center [551, 452] width 188 height 40
click at [0, 0] on input "Upload your resume" at bounding box center [0, 0] width 0 height 0
click at [731, 394] on span "Upload a headshot (white background, similar to passport photo)" at bounding box center [706, 396] width 471 height 20
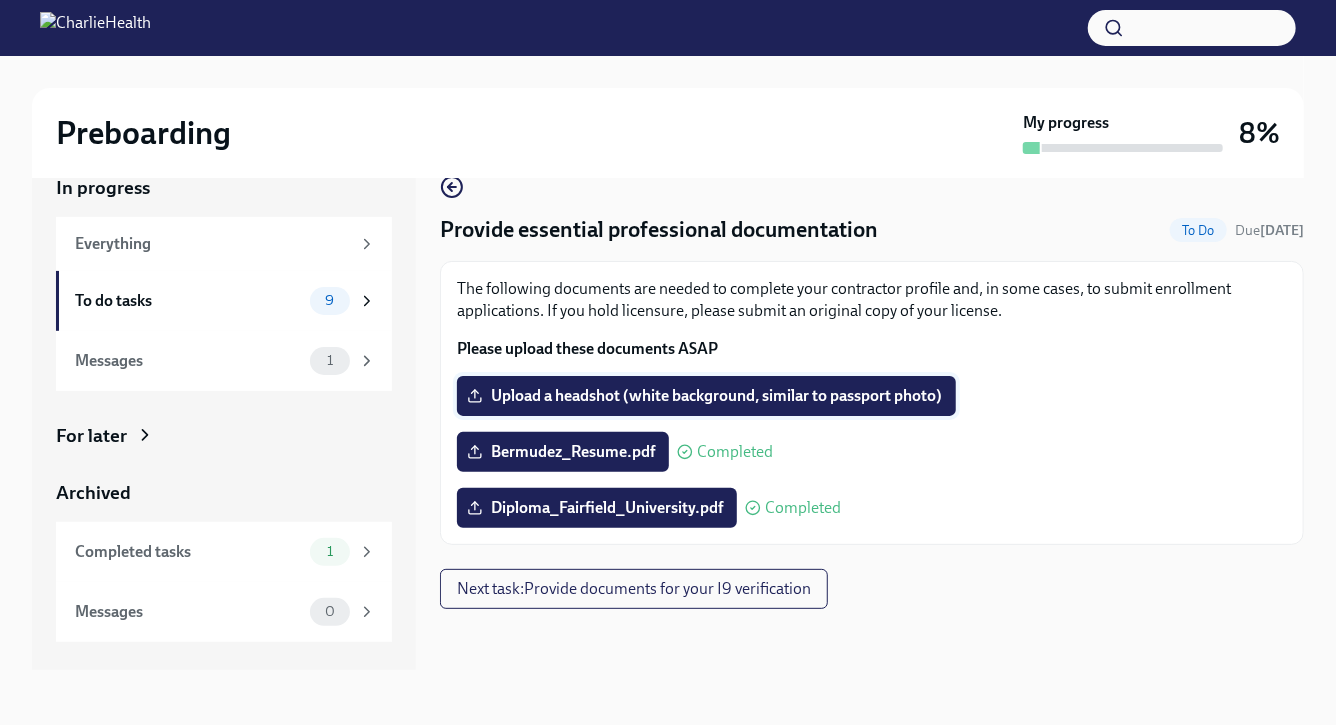
click at [0, 0] on input "Upload a headshot (white background, similar to passport photo)" at bounding box center [0, 0] width 0 height 0
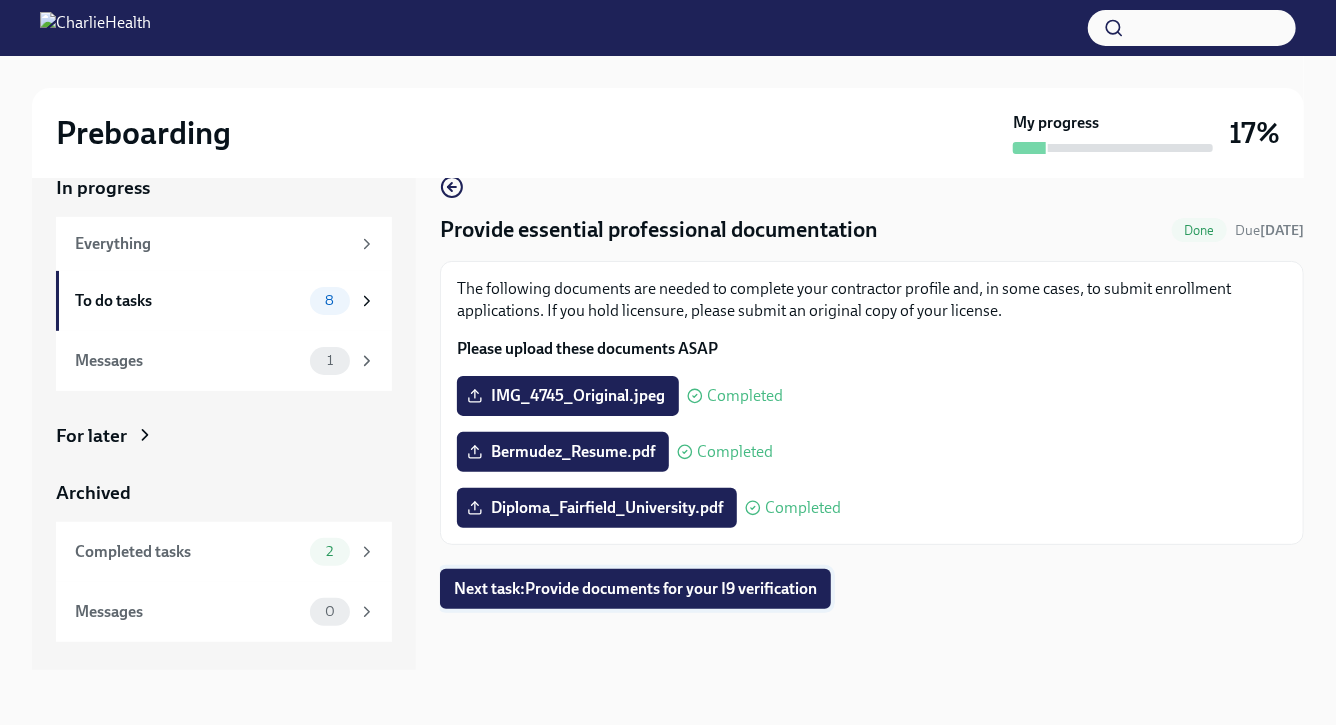
click at [778, 593] on span "Next task : Provide documents for your I9 verification" at bounding box center [635, 589] width 363 height 20
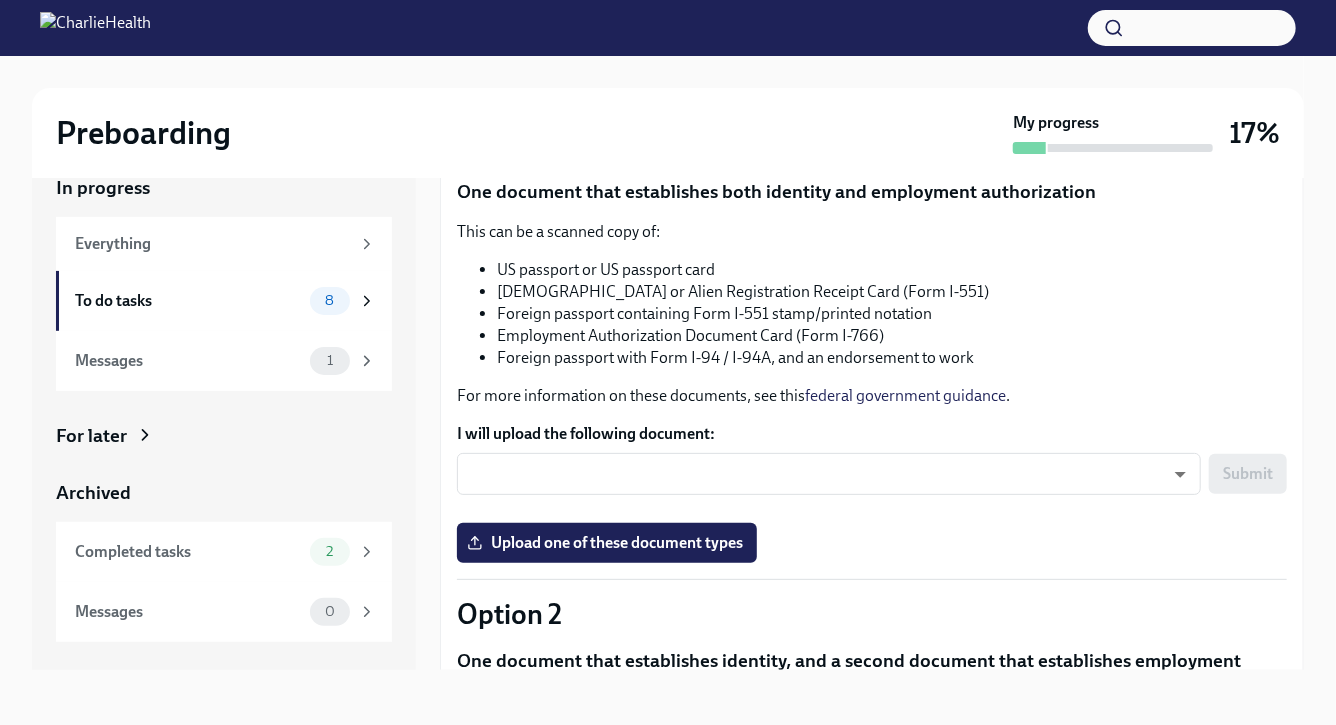
scroll to position [265, 0]
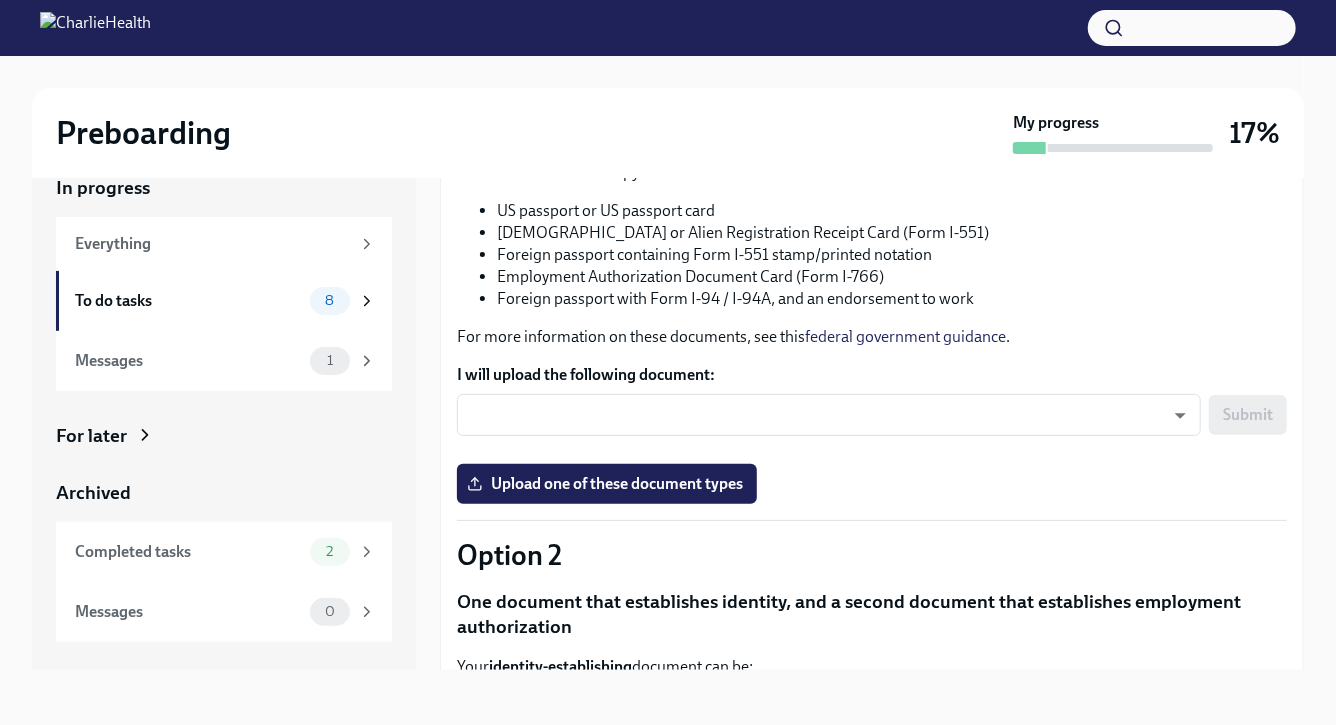
click at [899, 439] on div "​ ​ Submit" at bounding box center [872, 421] width 830 height 54
click at [882, 424] on body "Preboarding My progress 17% In progress Everything To do tasks 8 Messages 1 For…" at bounding box center [668, 345] width 1336 height 761
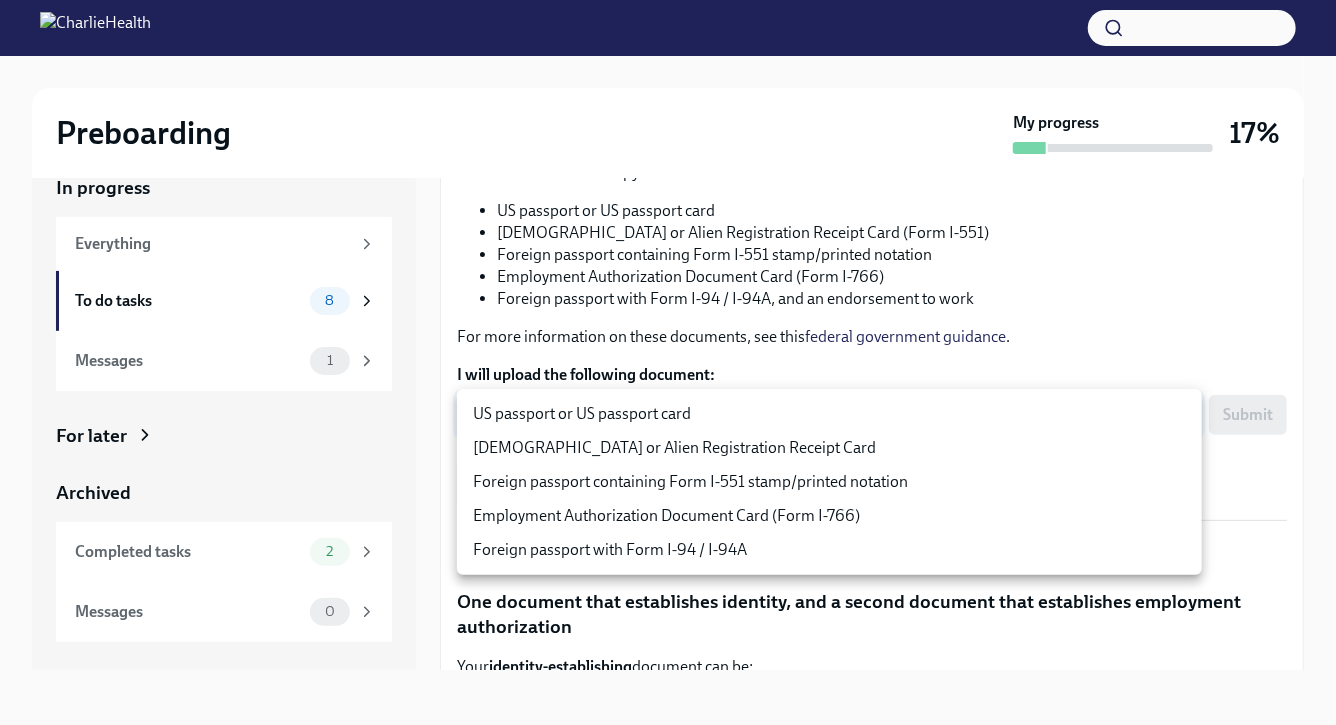
click at [797, 417] on li "US passport or US passport card" at bounding box center [829, 414] width 745 height 34
type input "KnYOjnC8x"
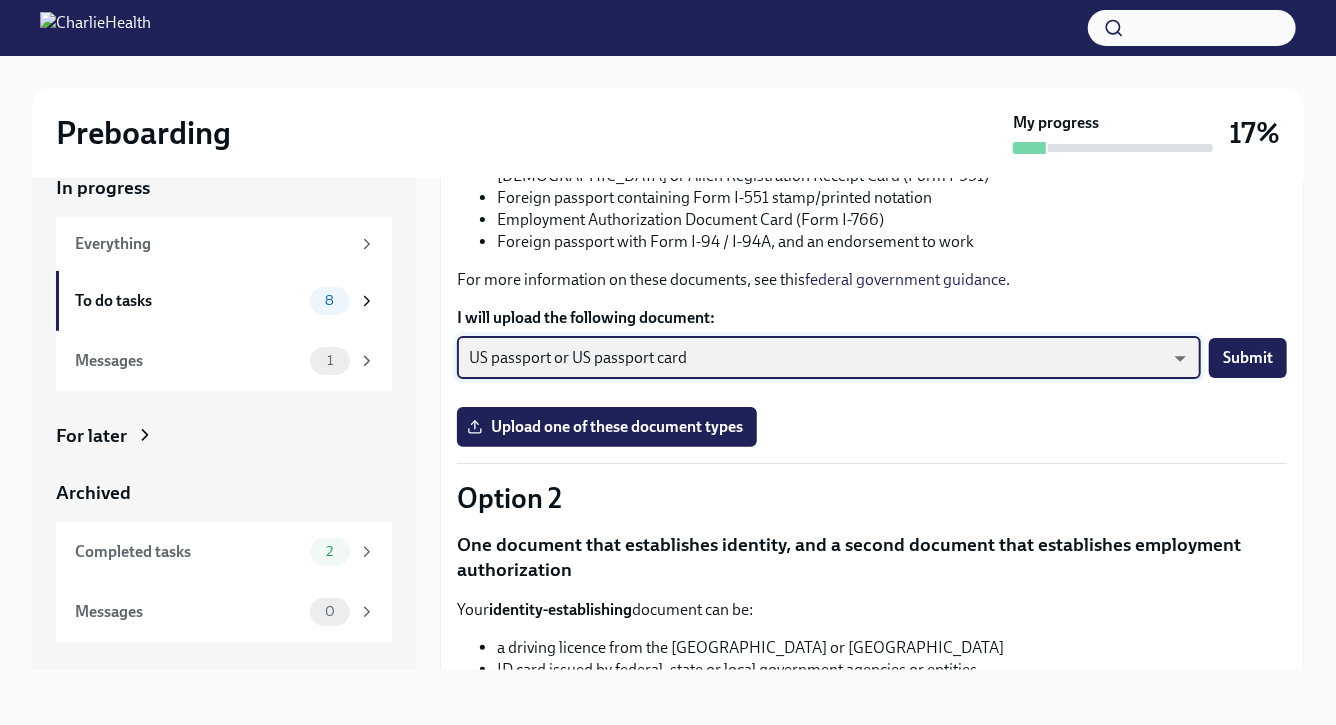
scroll to position [325, 0]
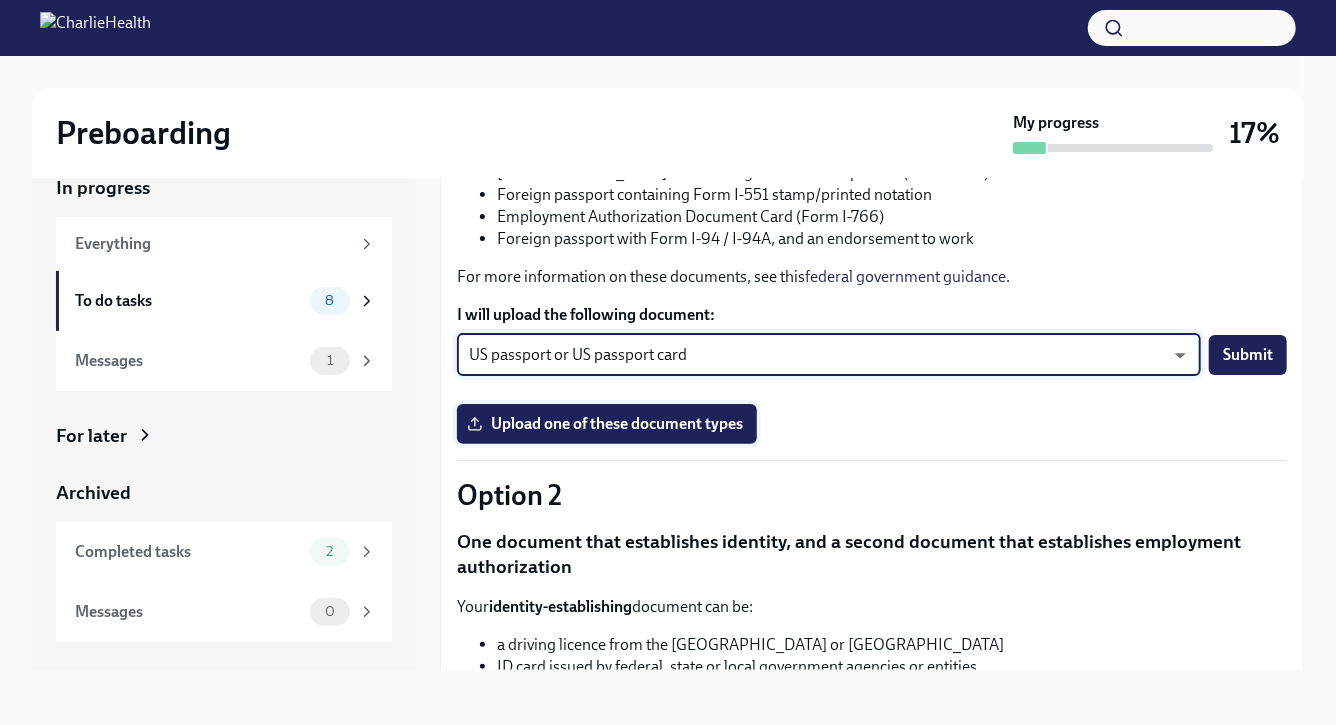
click at [695, 414] on span "Upload one of these document types" at bounding box center [607, 424] width 272 height 20
click at [0, 0] on input "Upload one of these document types" at bounding box center [0, 0] width 0 height 0
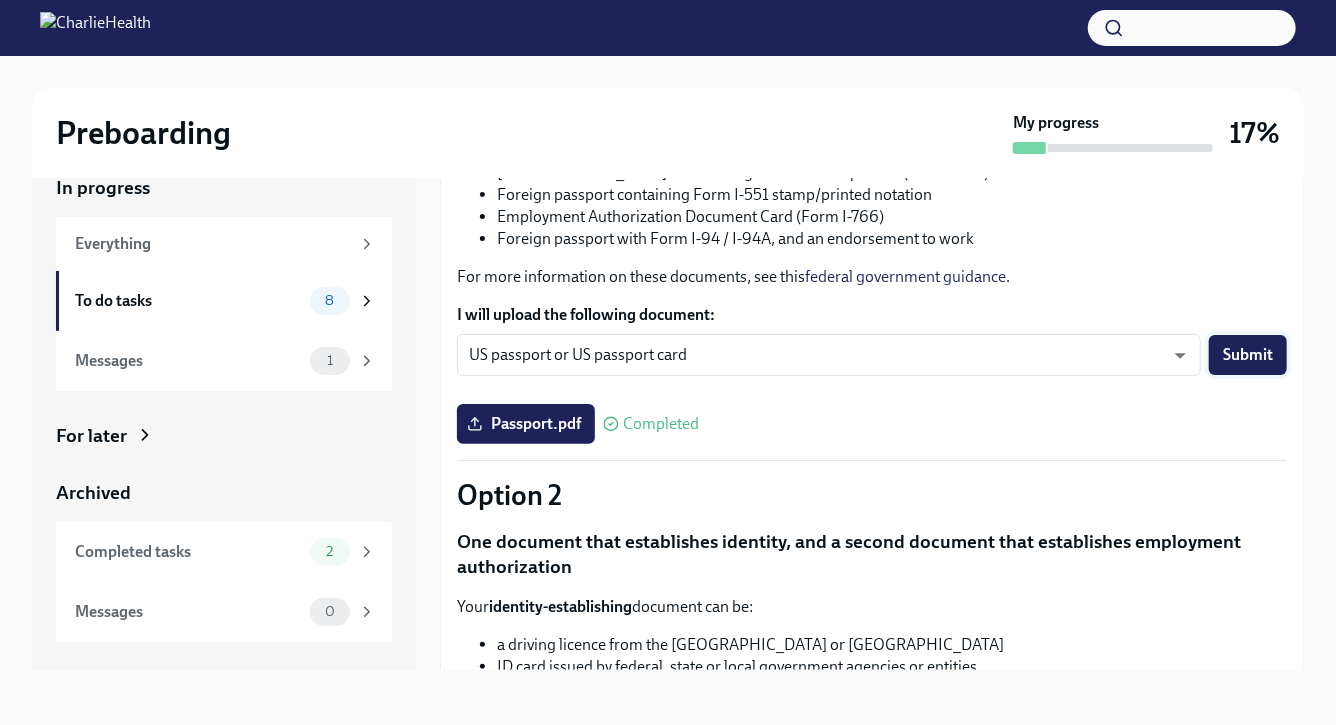
click at [1278, 361] on button "Submit" at bounding box center [1248, 355] width 78 height 40
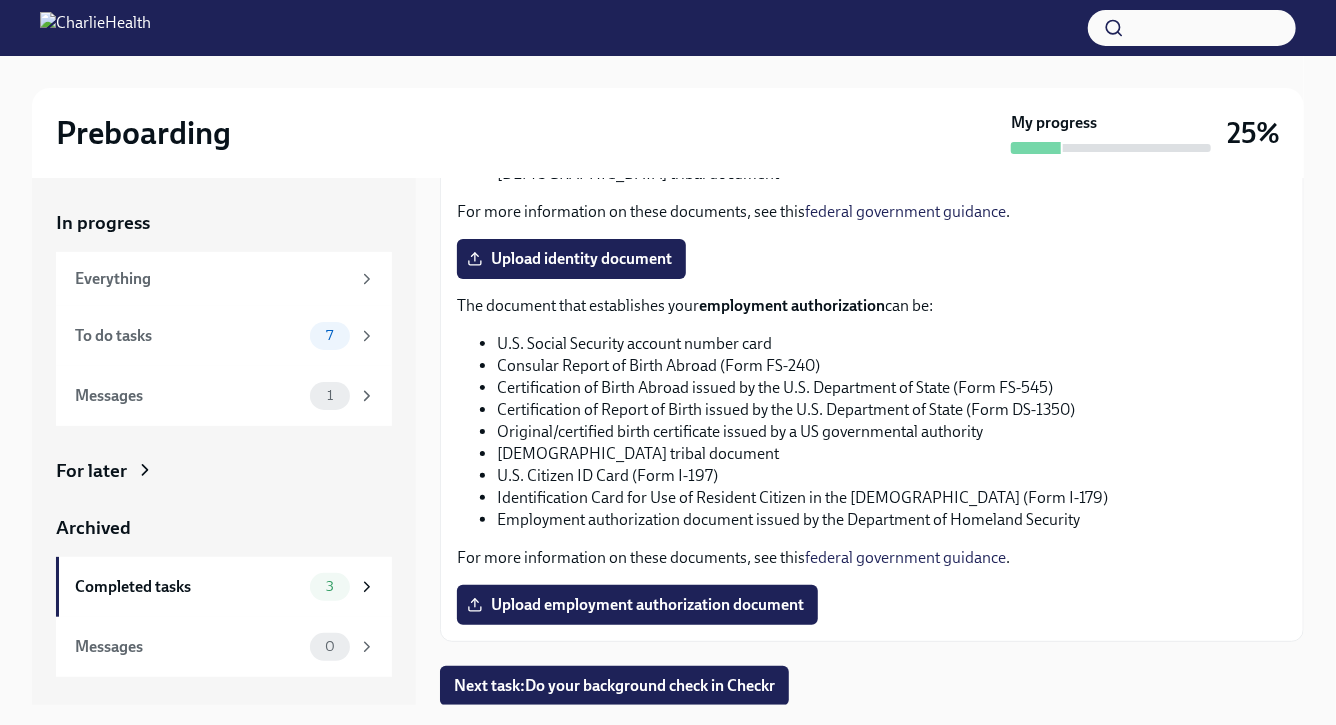
scroll to position [35, 0]
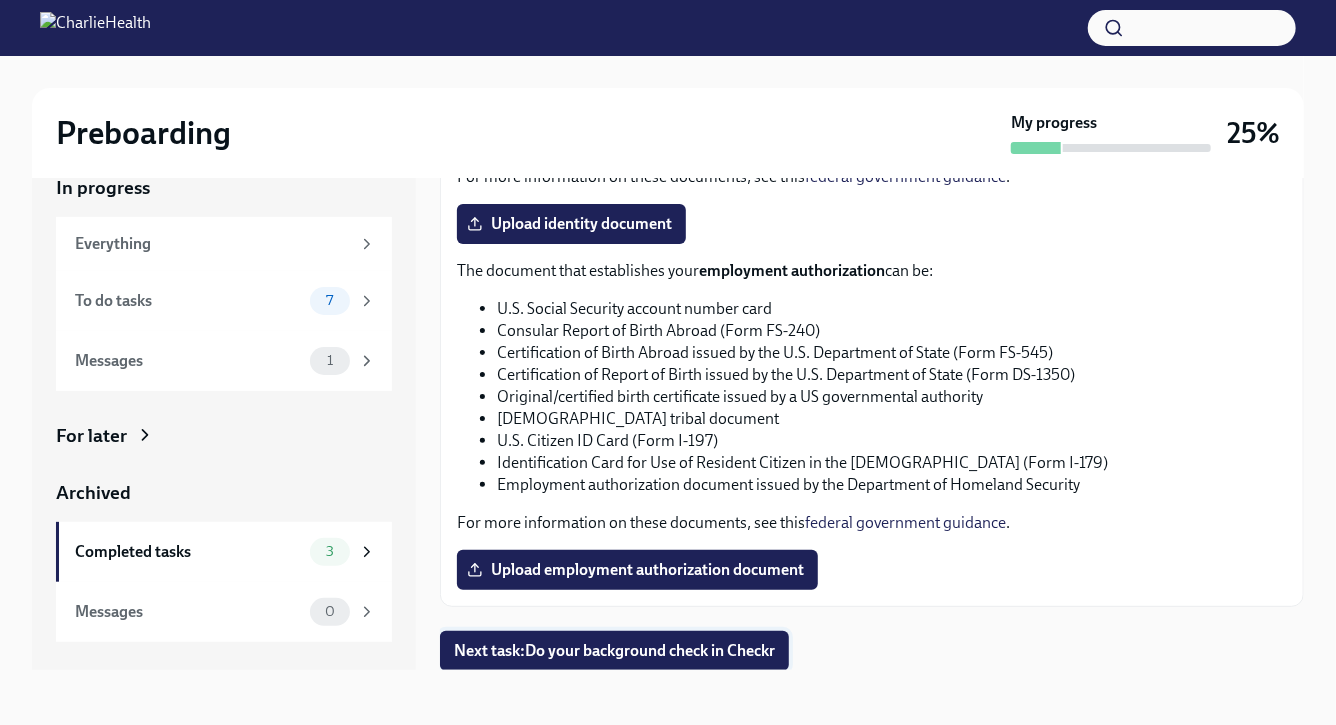
click at [582, 645] on span "Next task : Do your background check in Checkr" at bounding box center [614, 651] width 321 height 20
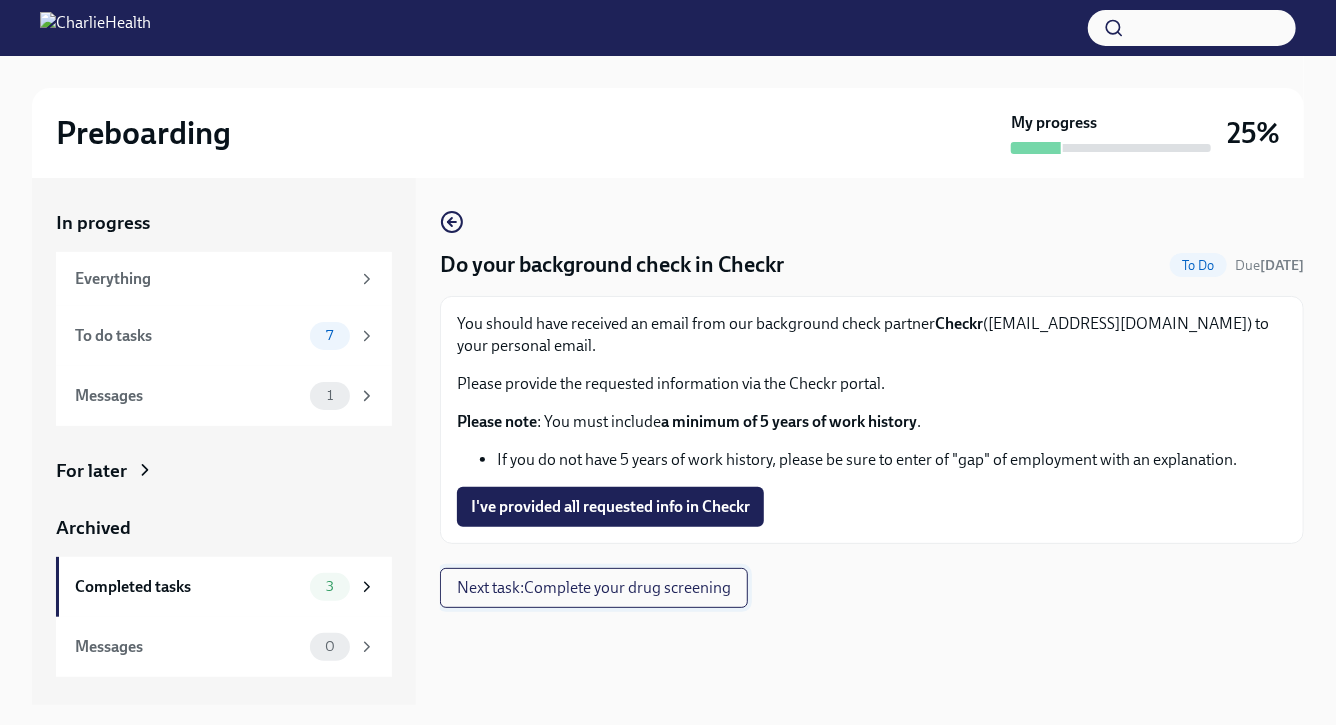
click at [574, 599] on button "Next task : Complete your drug screening" at bounding box center [594, 588] width 308 height 40
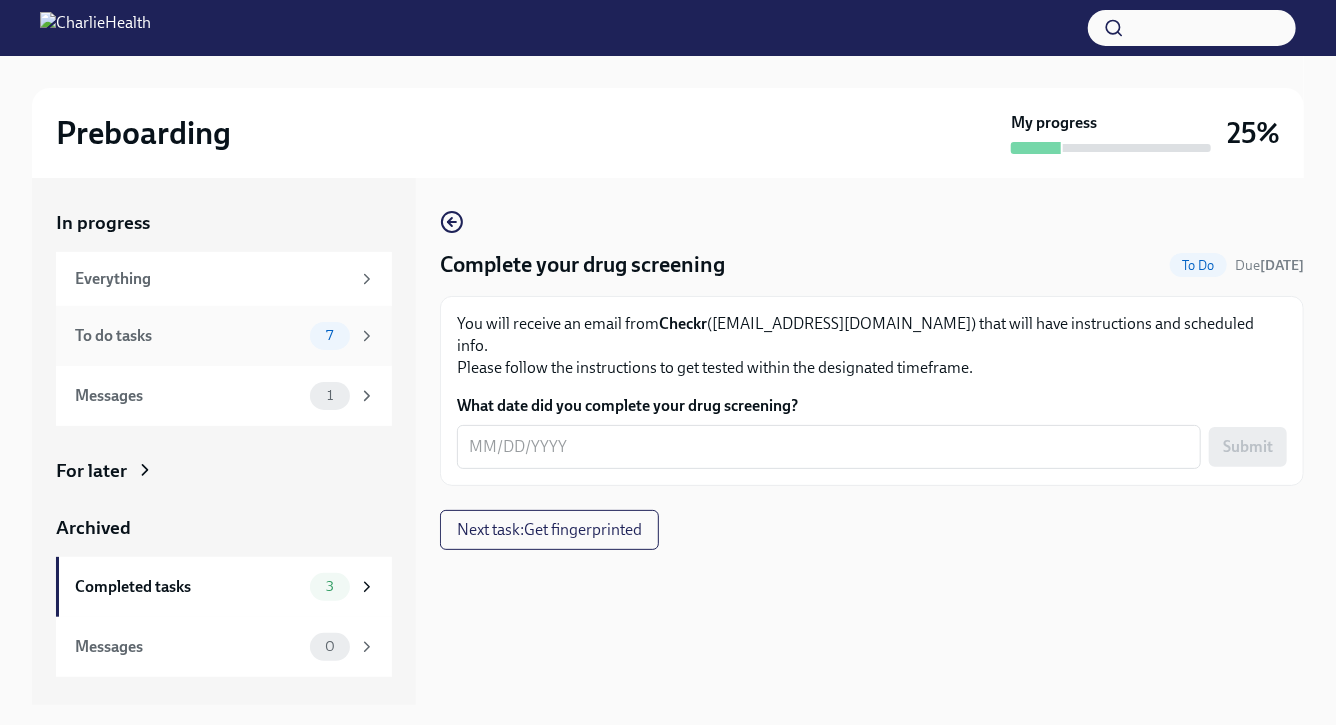
click at [283, 326] on div "To do tasks" at bounding box center [188, 336] width 227 height 22
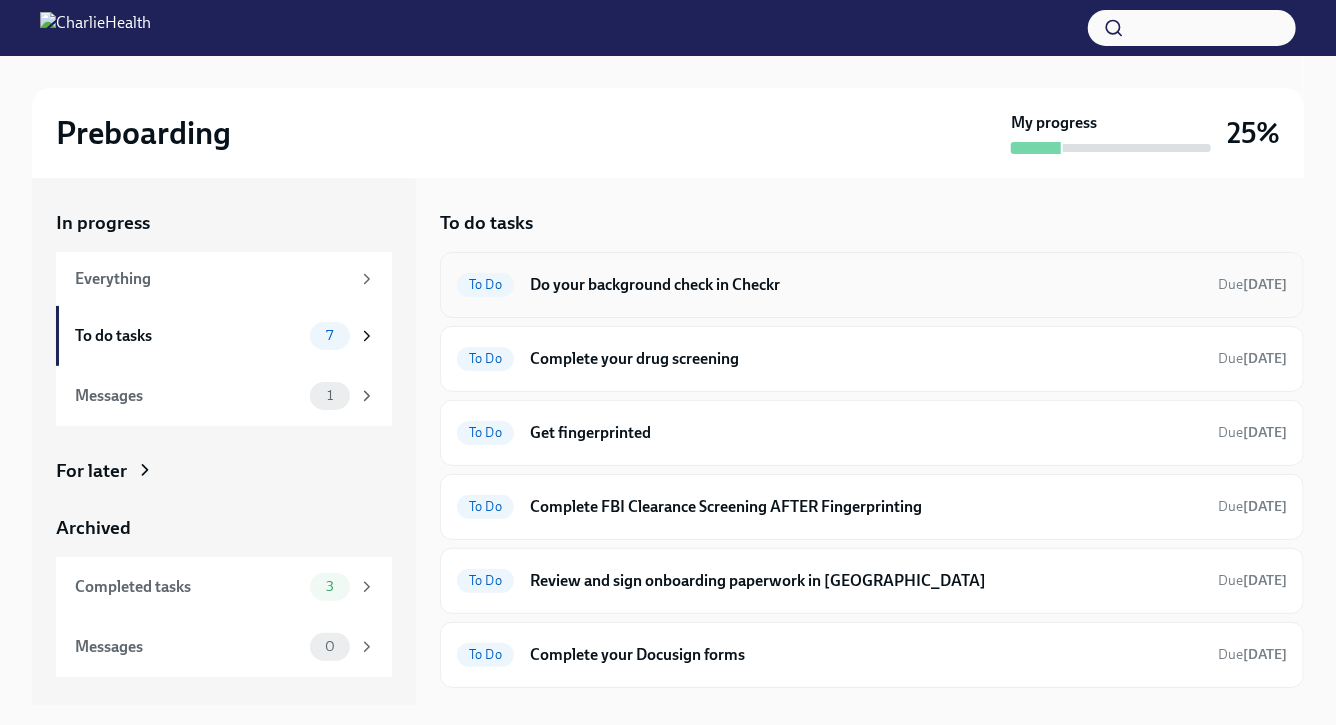
click at [521, 300] on div "To Do Do your background check in Checkr Due in 2 days" at bounding box center [872, 285] width 830 height 32
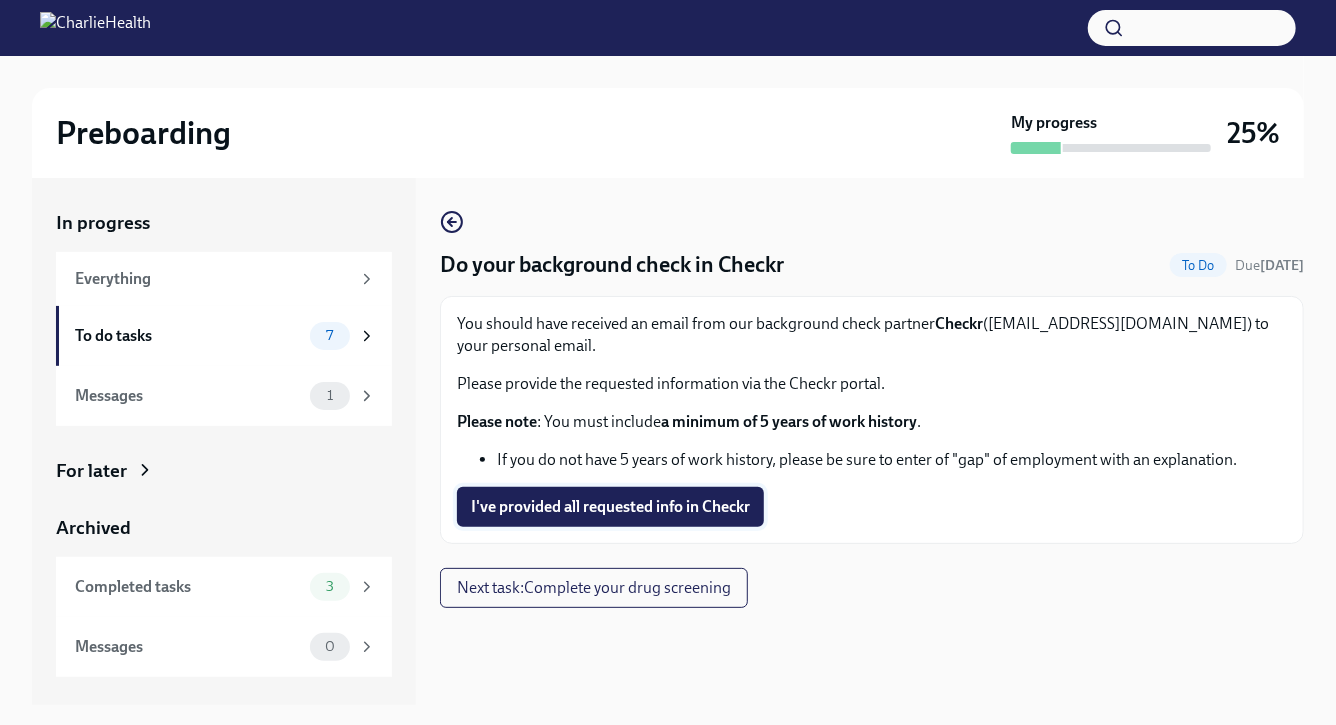
click at [559, 507] on span "I've provided all requested info in Checkr" at bounding box center [610, 507] width 279 height 20
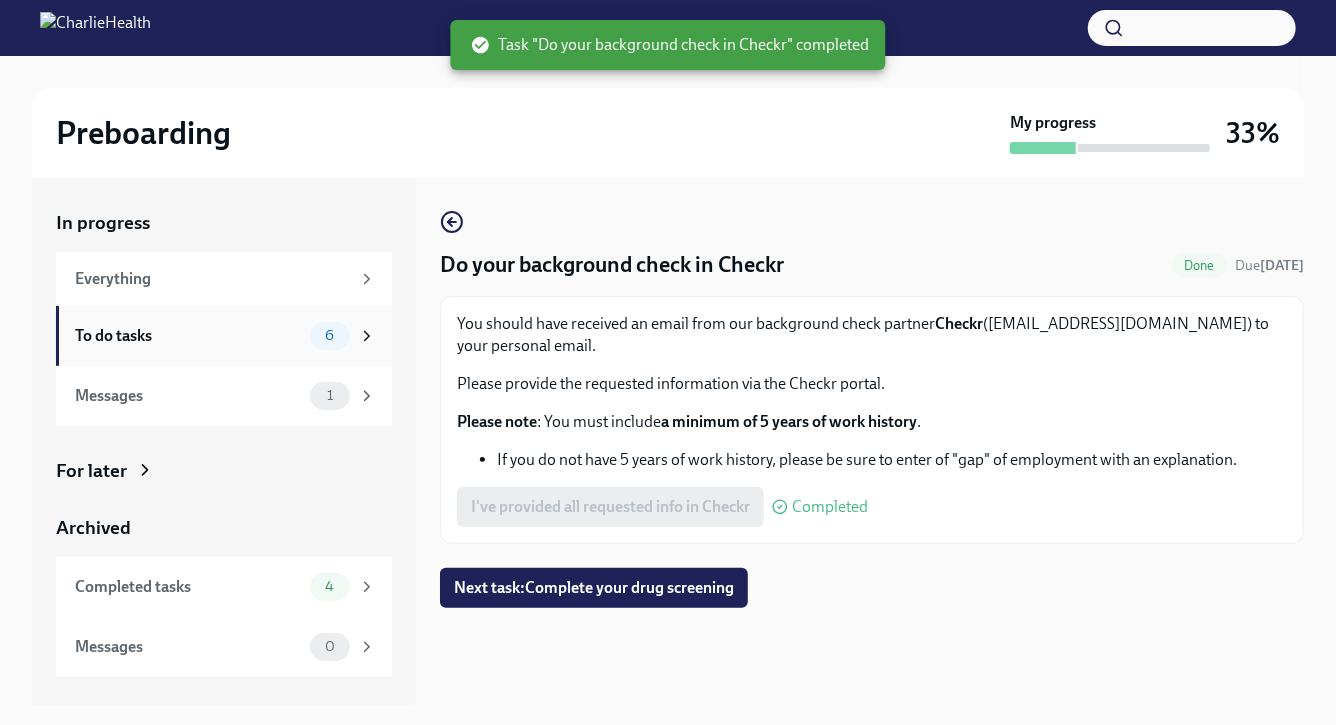
click at [322, 329] on span "6" at bounding box center [329, 335] width 33 height 15
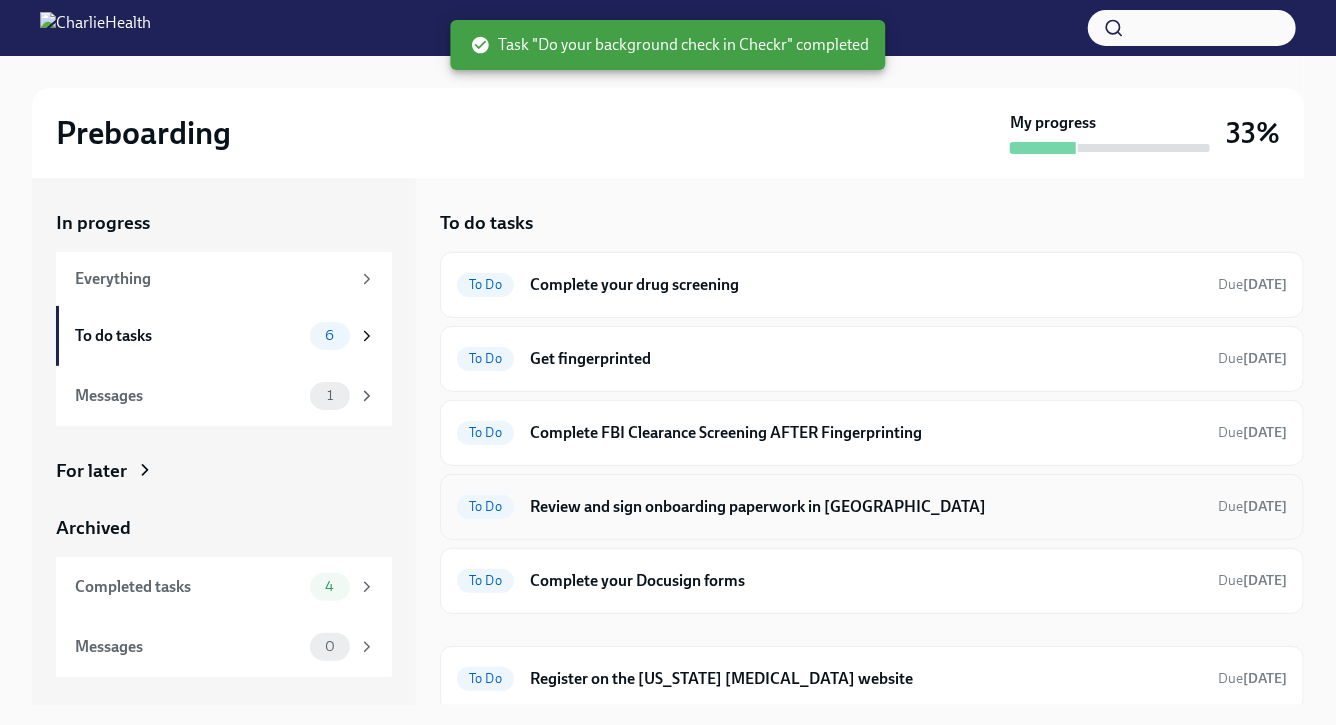
scroll to position [5, 0]
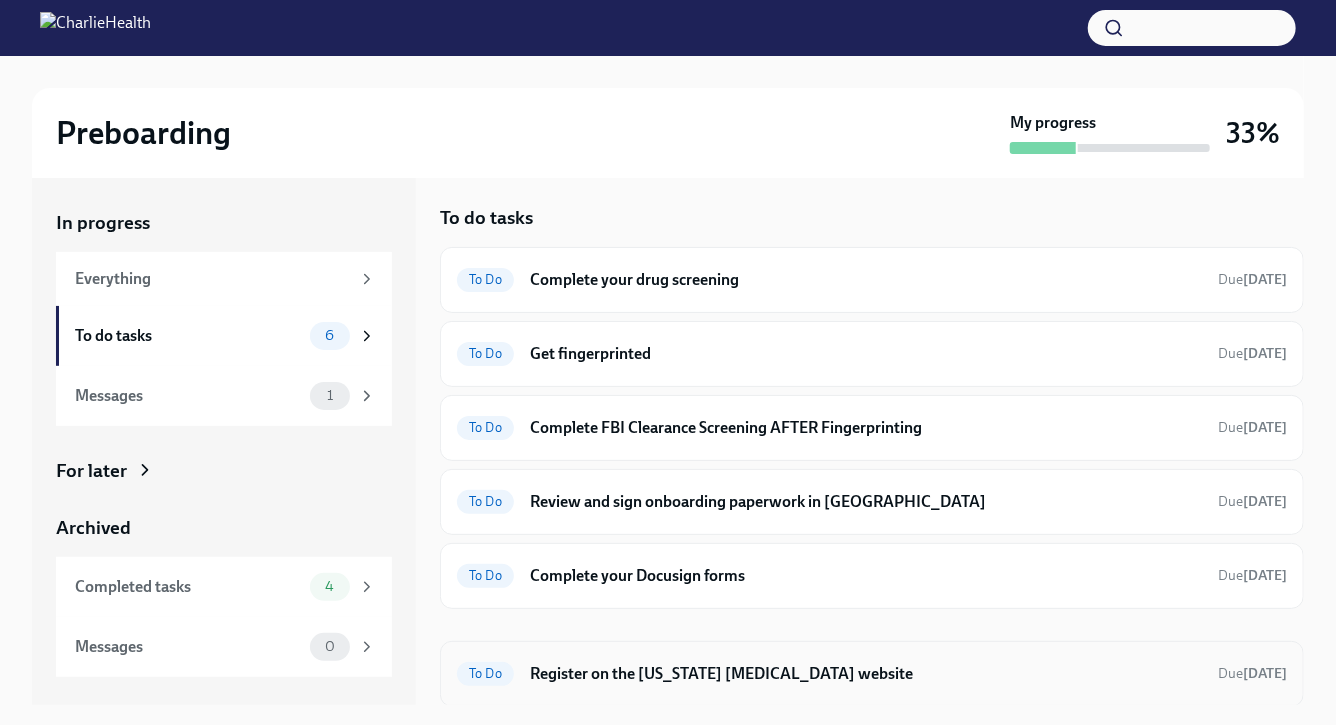
click at [592, 663] on h6 "Register on the Pennsylvania Child Abuse website" at bounding box center [866, 674] width 672 height 22
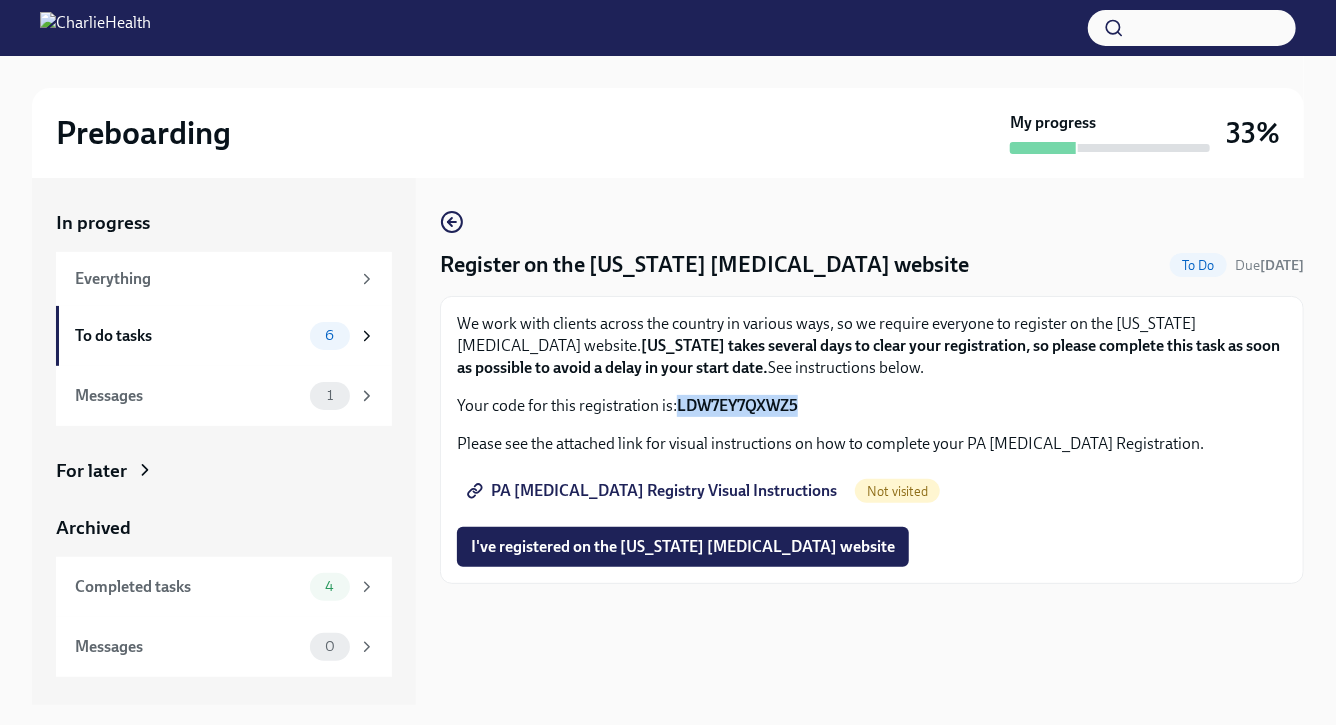
drag, startPoint x: 810, startPoint y: 397, endPoint x: 679, endPoint y: 406, distance: 131.3
click at [679, 406] on p "Your code for this registration is: LDW7EY7QXWZ5" at bounding box center [872, 406] width 830 height 22
copy strong "LDW7EY7QXWZ5"
click at [886, 427] on div "We work with clients across the country in various ways, so we require everyone…" at bounding box center [872, 440] width 830 height 254
click at [770, 487] on span "PA Child Abuse Registry Visual Instructions" at bounding box center [654, 491] width 366 height 20
